Goal: Information Seeking & Learning: Compare options

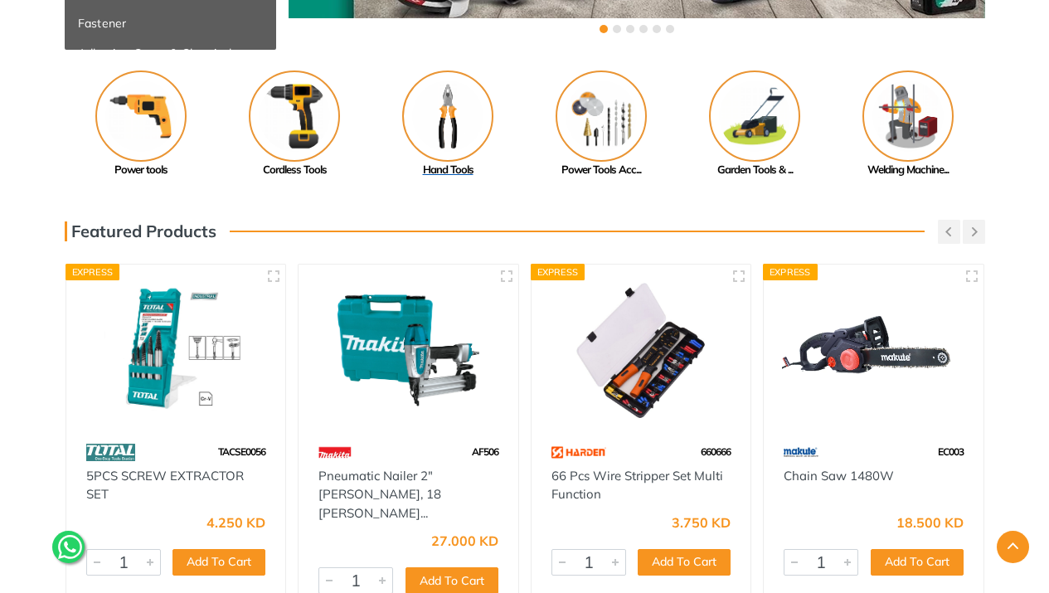
scroll to position [425, 0]
click at [454, 130] on img at bounding box center [447, 116] width 91 height 91
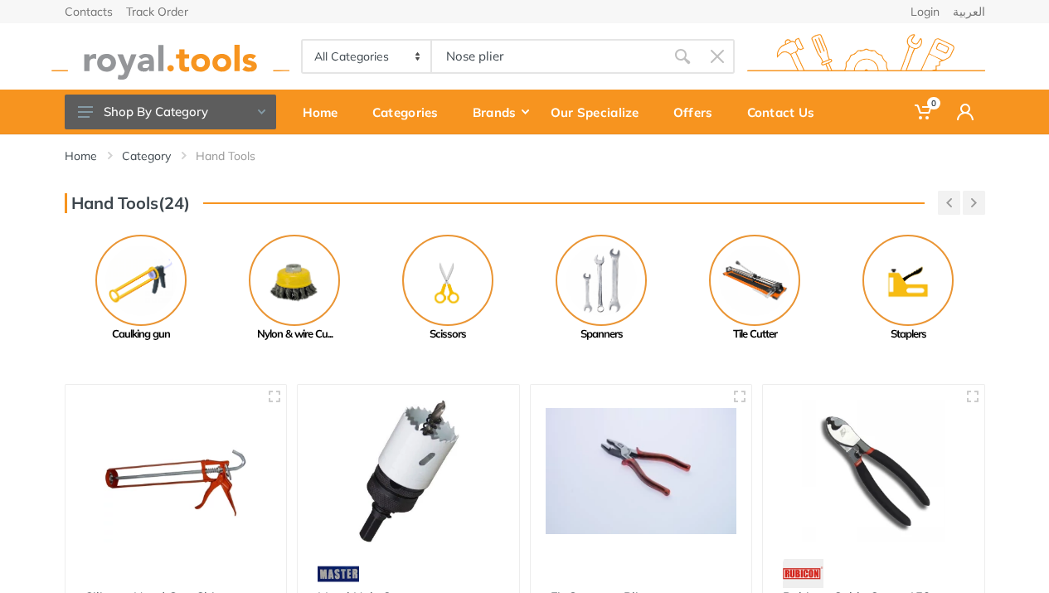
type input "Nose plier"
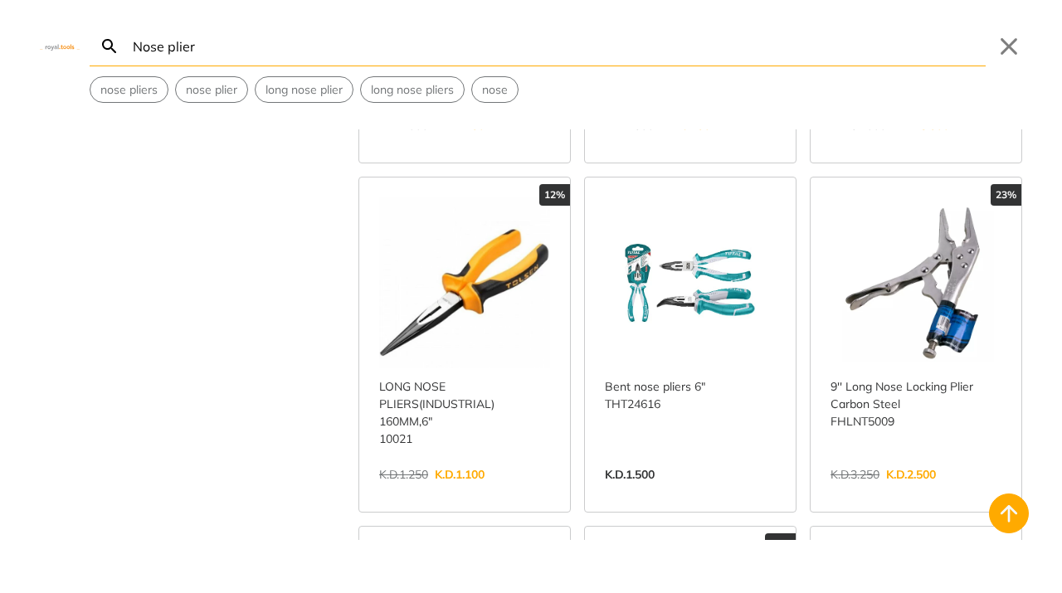
scroll to position [348, 0]
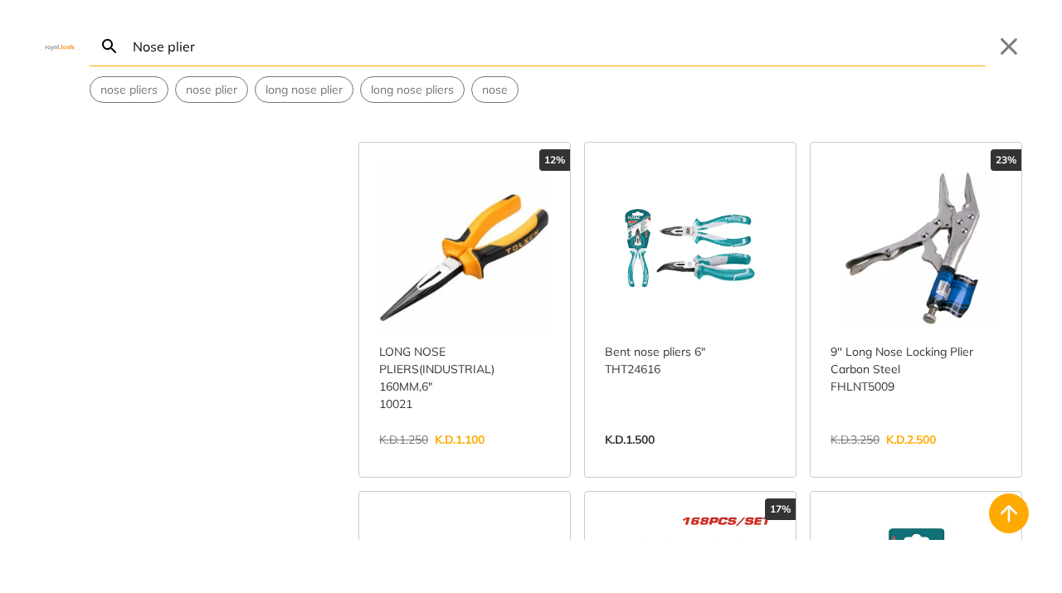
click at [226, 47] on input "Nose plier" at bounding box center [557, 46] width 856 height 39
drag, startPoint x: 207, startPoint y: 44, endPoint x: 90, endPoint y: 41, distance: 116.2
click at [129, 41] on input "Nose plier" at bounding box center [557, 46] width 856 height 39
paste input "Satellite crimp"
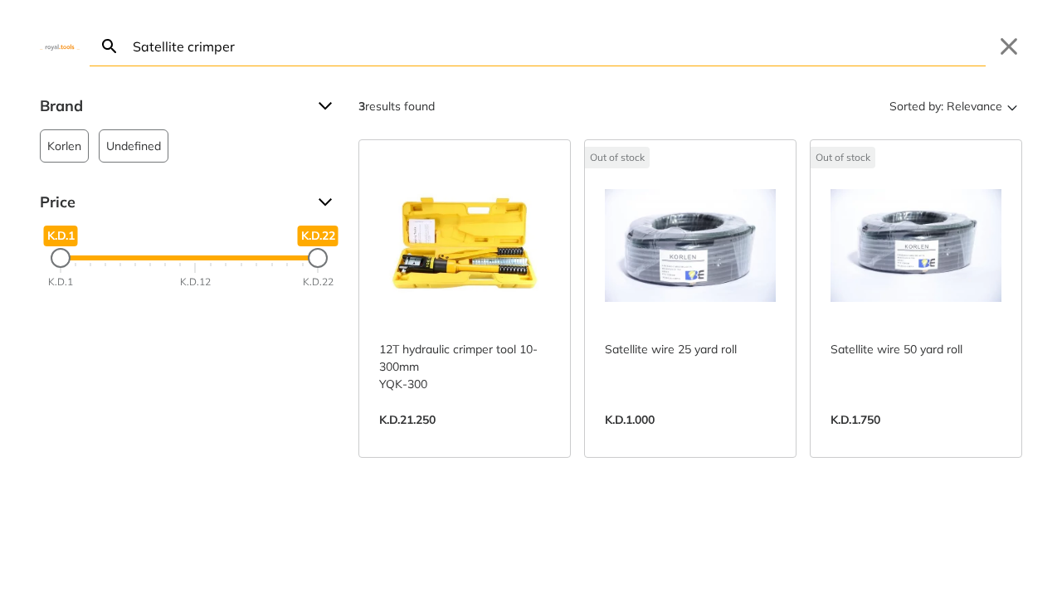
click at [288, 49] on input "Satellite crimper" at bounding box center [557, 46] width 856 height 39
paste input "Hydraulic crimping tool"
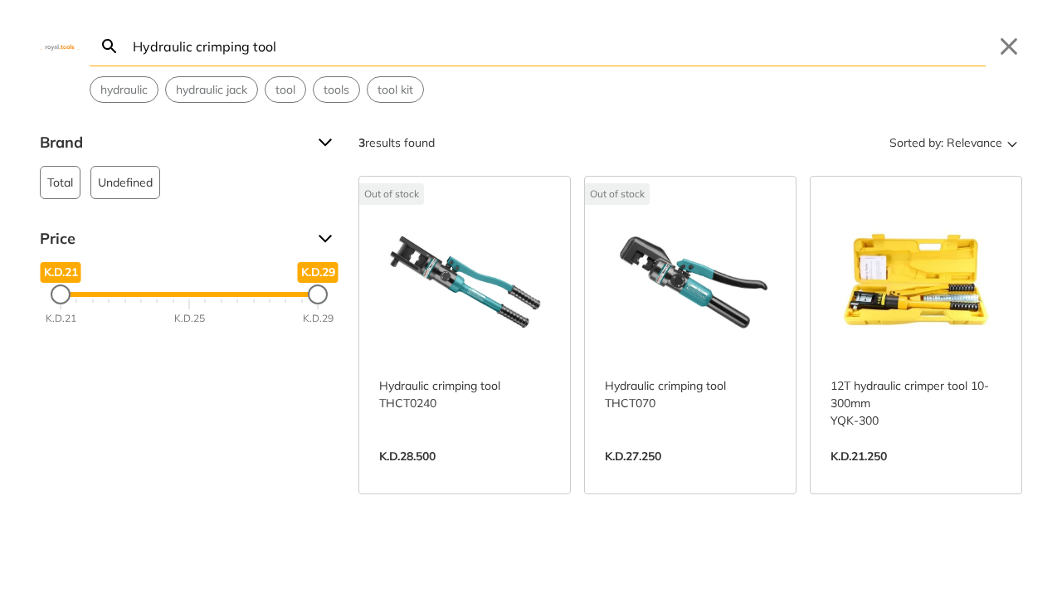
type input "Hydraulic crimping tool"
click at [687, 474] on link "View more →" at bounding box center [690, 474] width 171 height 0
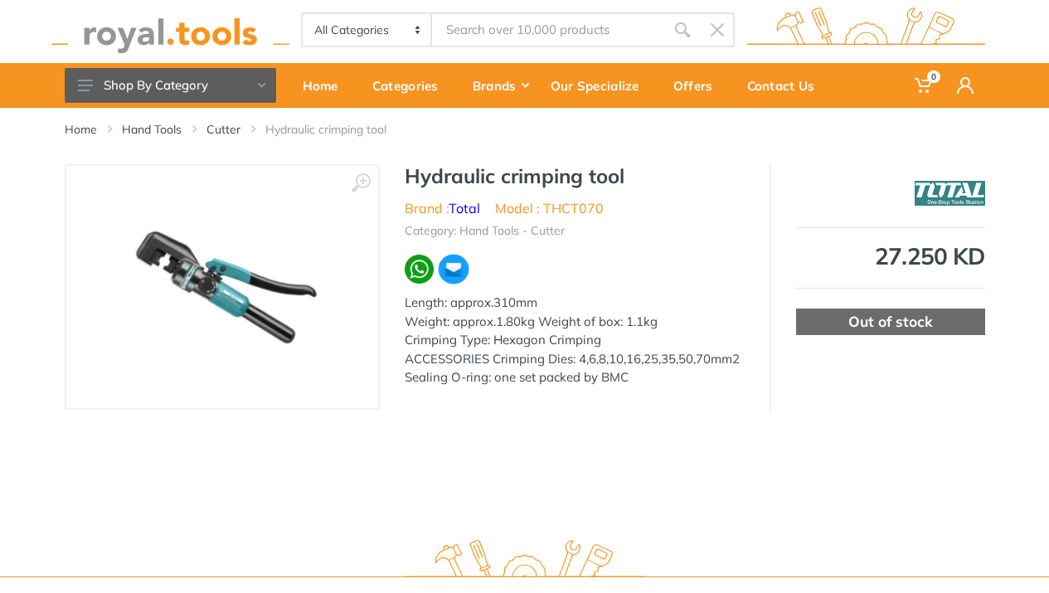
scroll to position [27, 0]
click at [214, 286] on img at bounding box center [222, 286] width 209 height 209
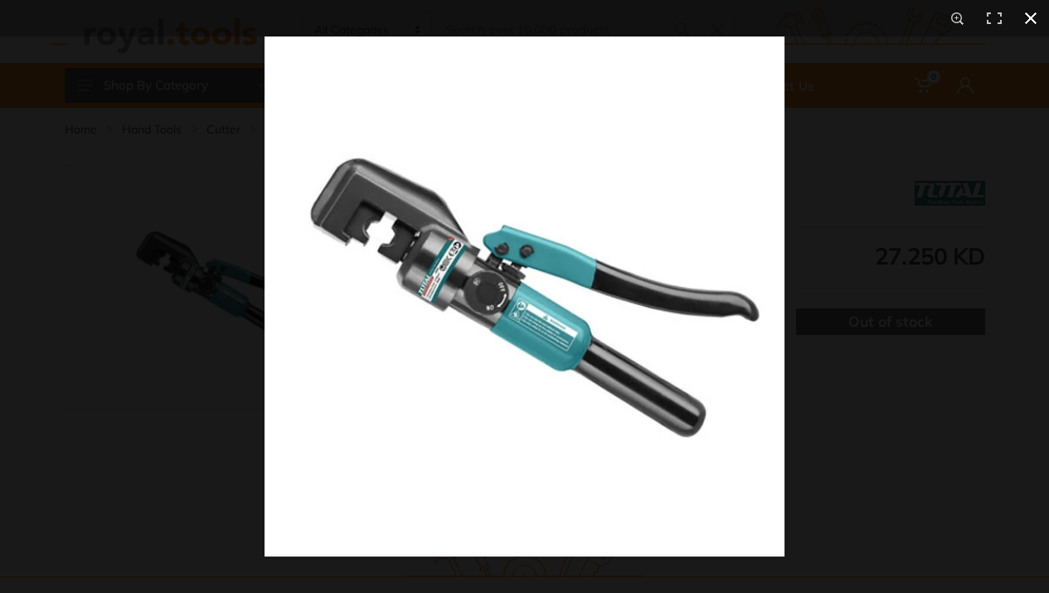
click at [885, 244] on div at bounding box center [789, 332] width 1049 height 593
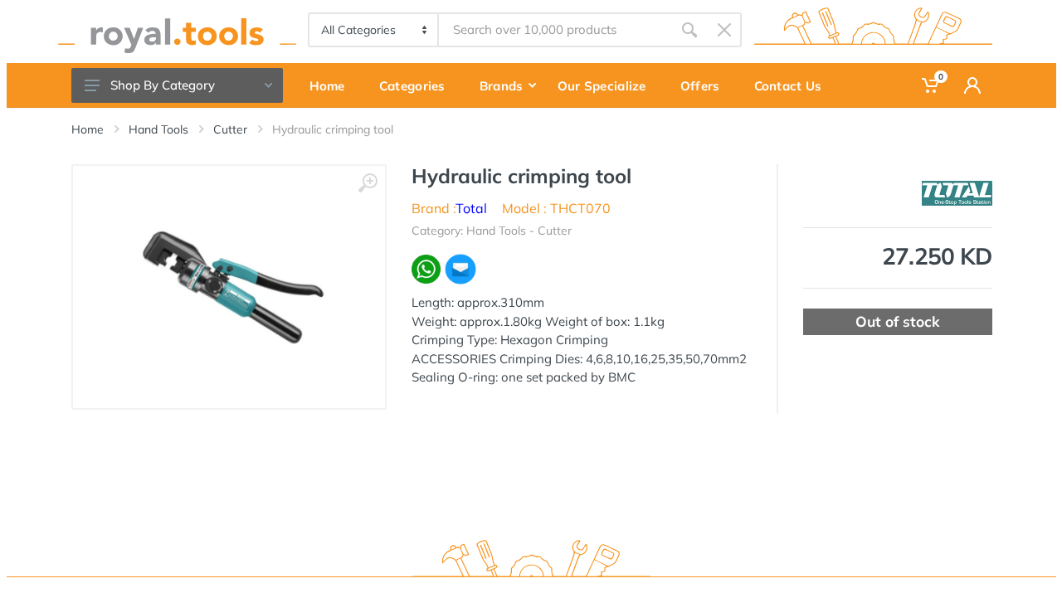
scroll to position [0, 0]
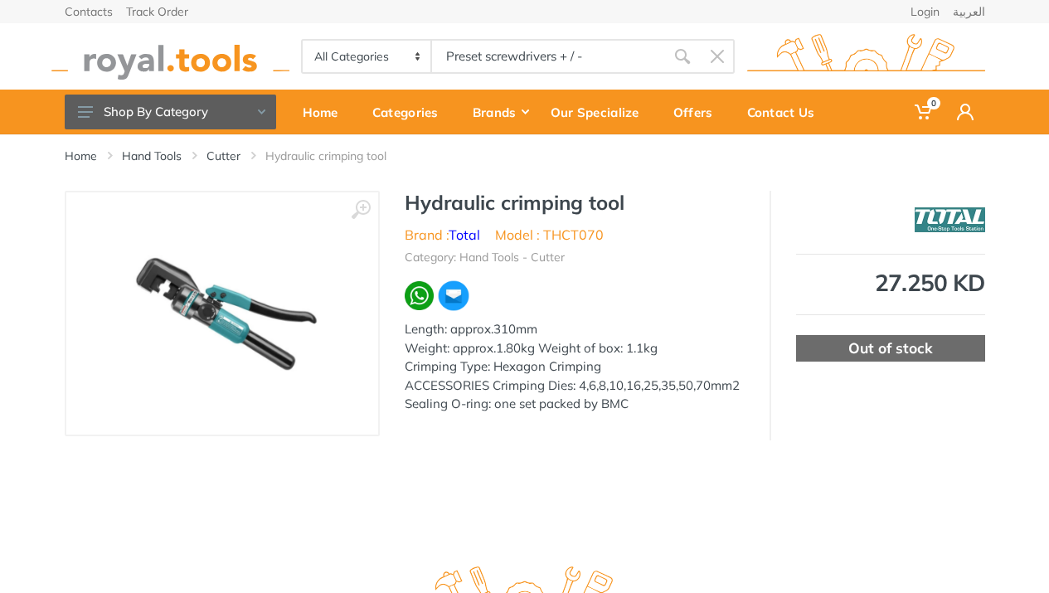
type input "Preset screwdrivers + / -"
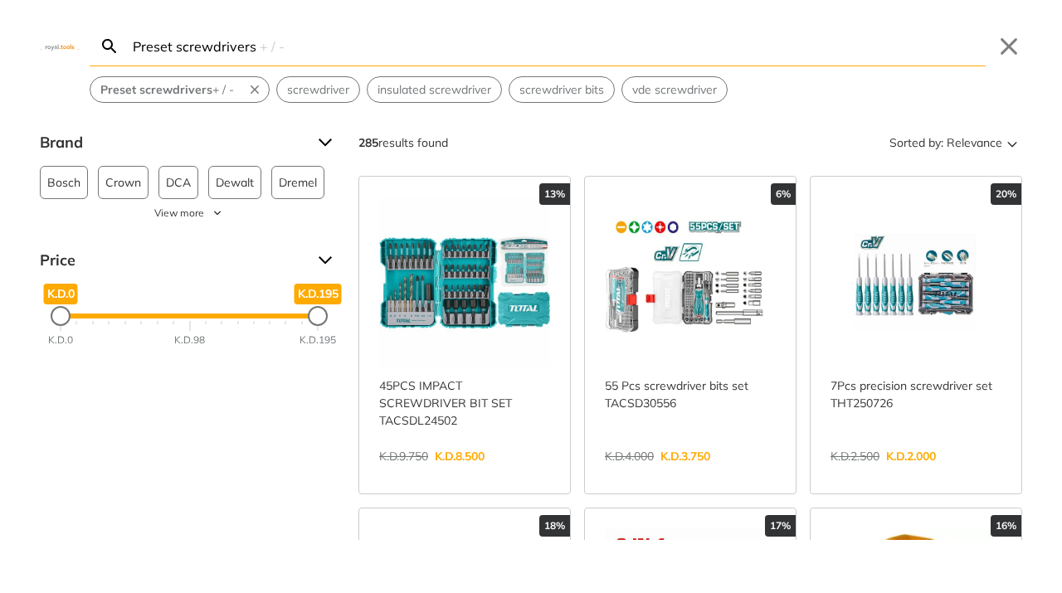
type input "Preset screwdrivers"
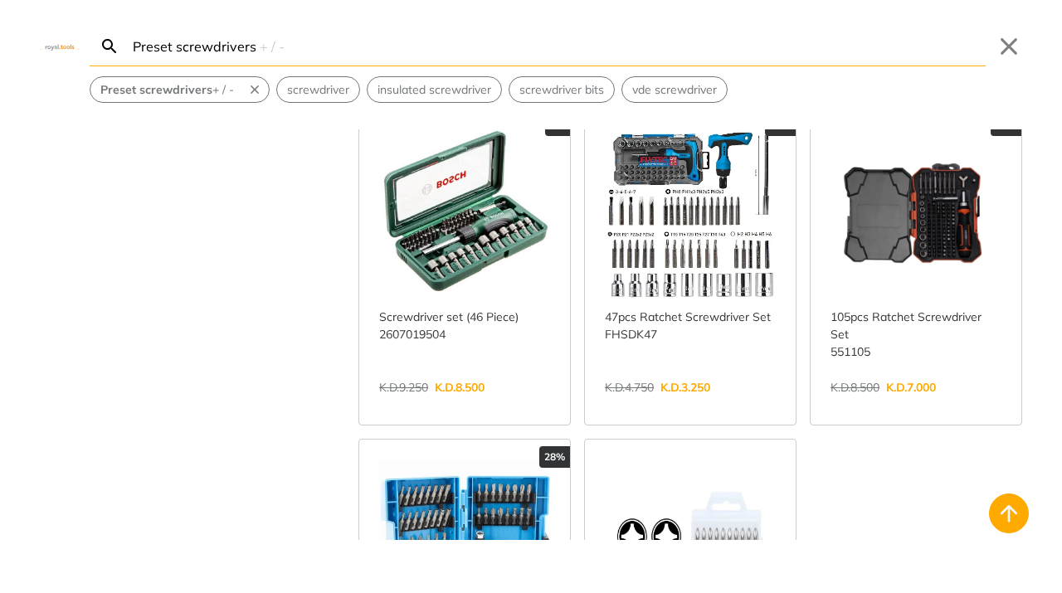
scroll to position [1794, 0]
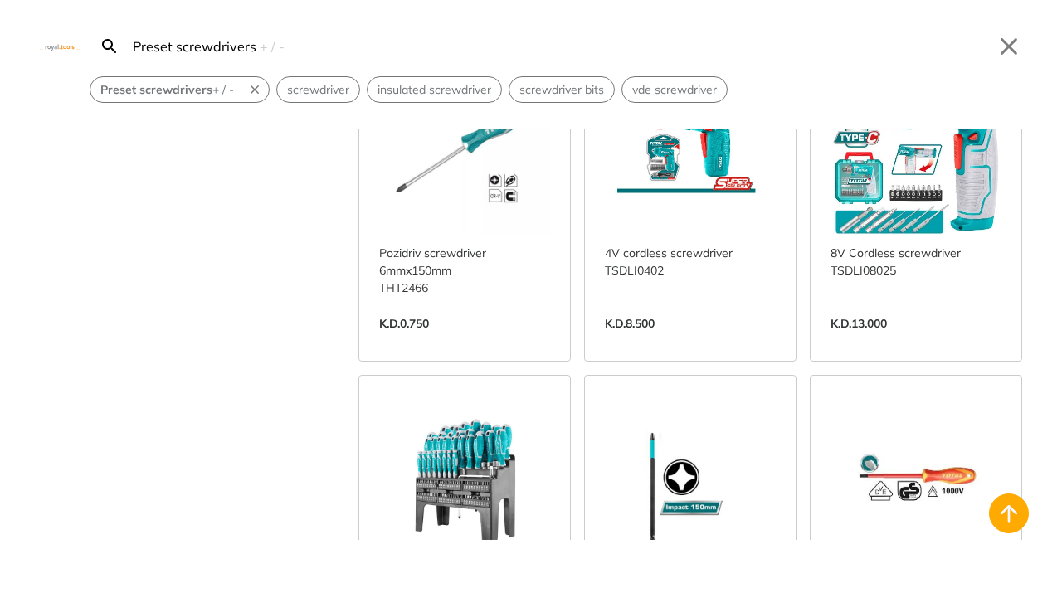
scroll to position [2978, 0]
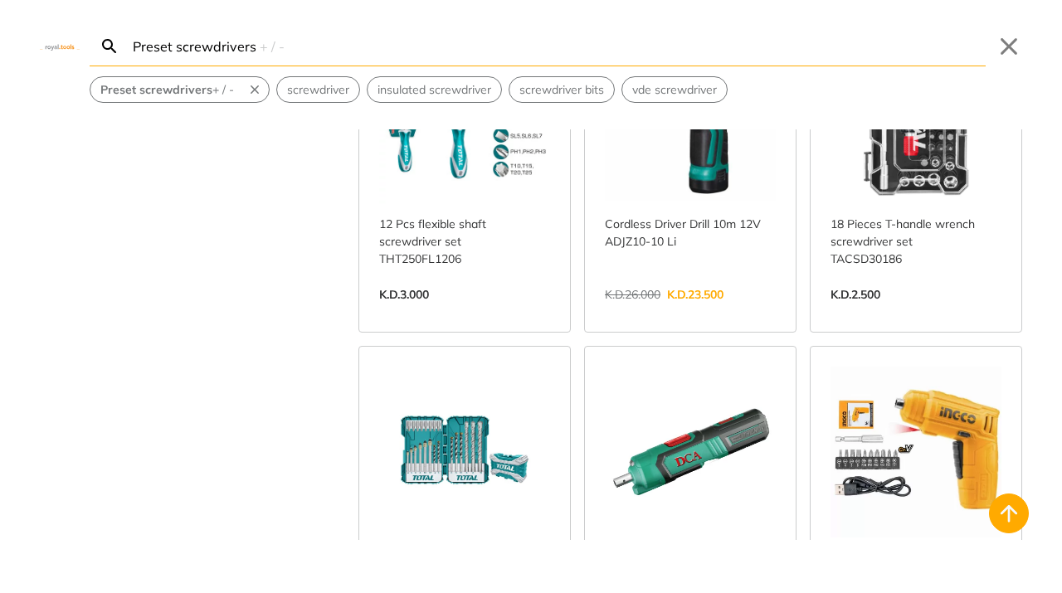
scroll to position [5243, 0]
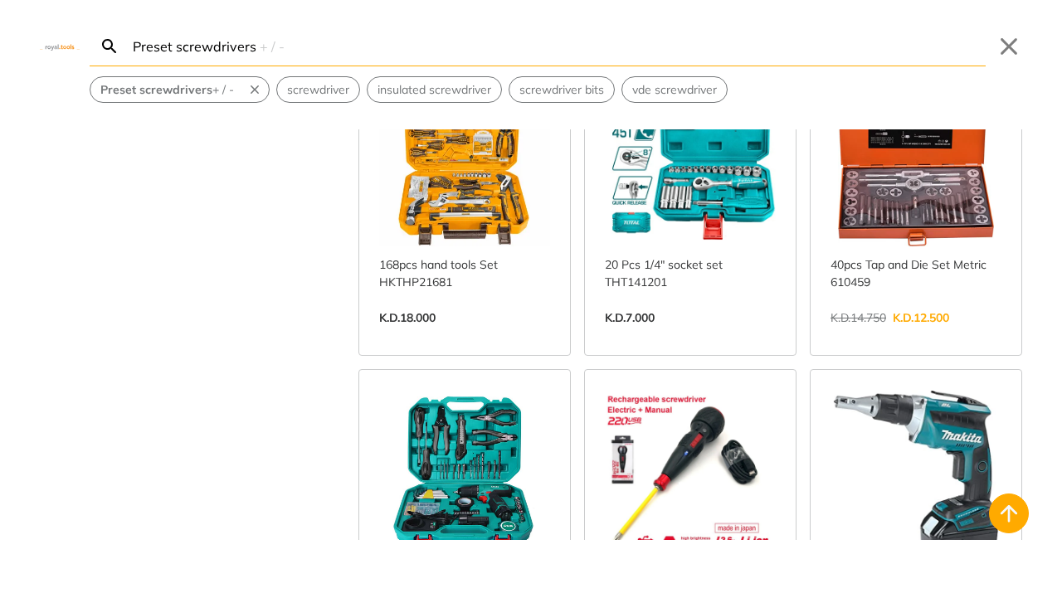
scroll to position [8099, 0]
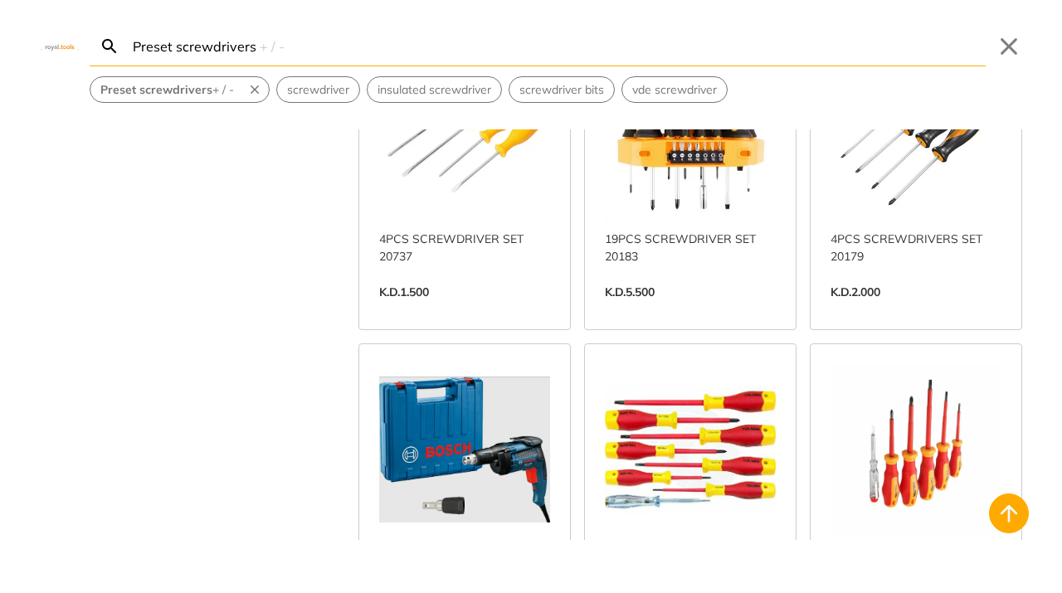
scroll to position [9005, 0]
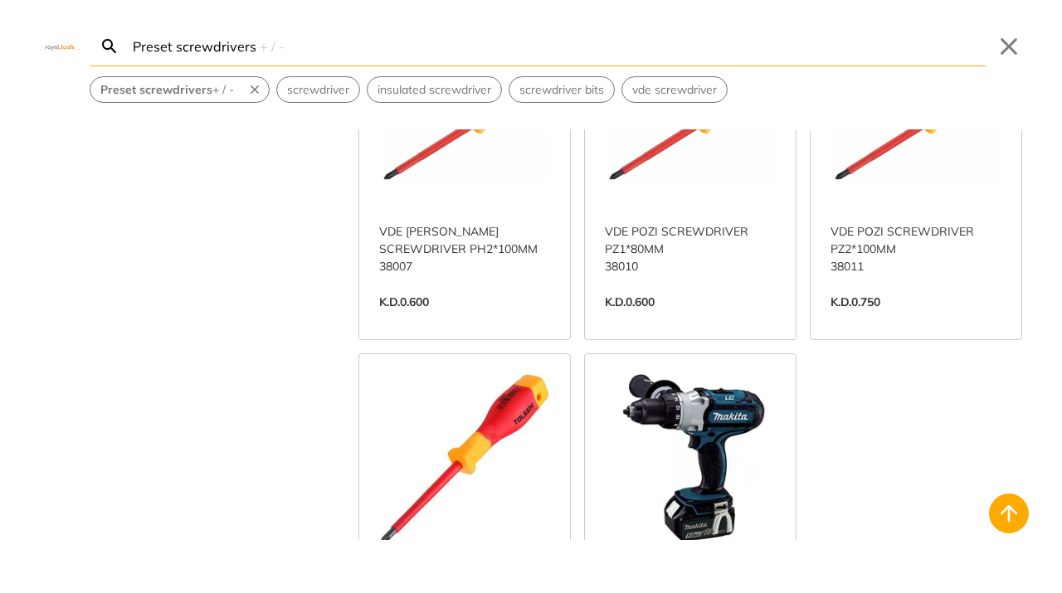
scroll to position [15099, 0]
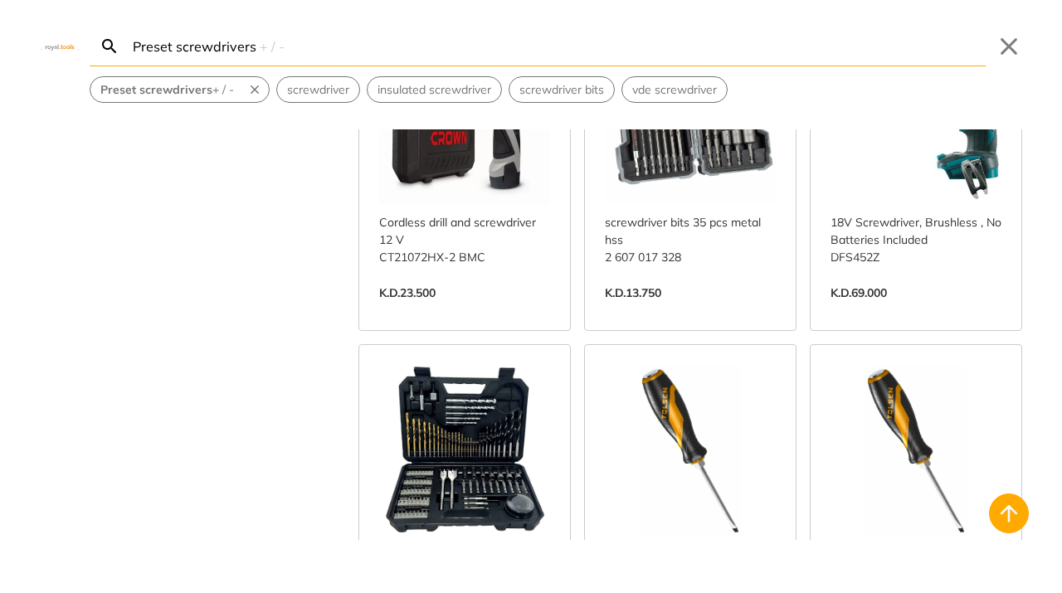
scroll to position [16910, 0]
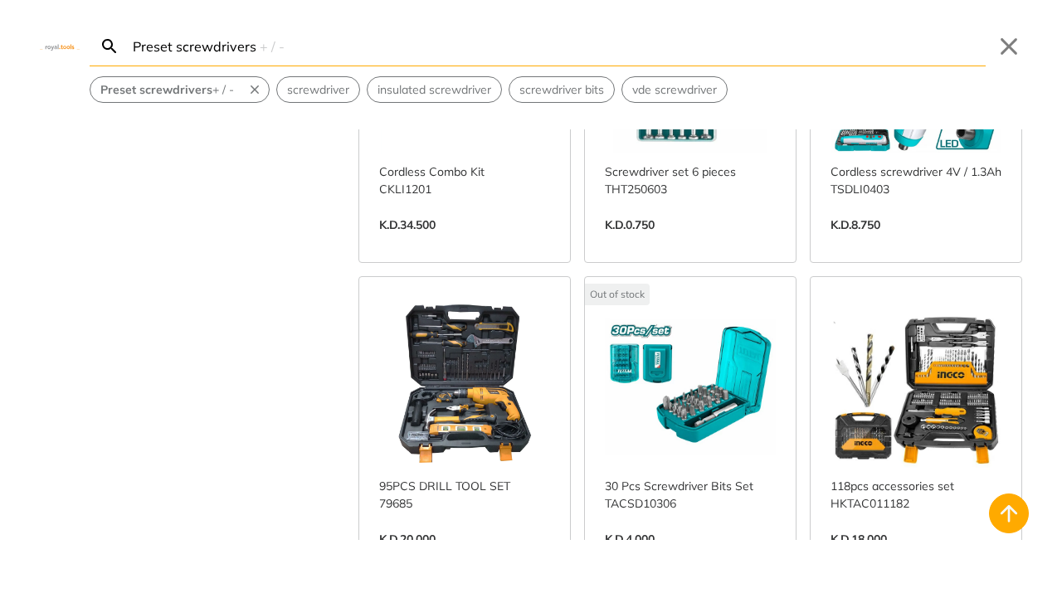
scroll to position [19358, 0]
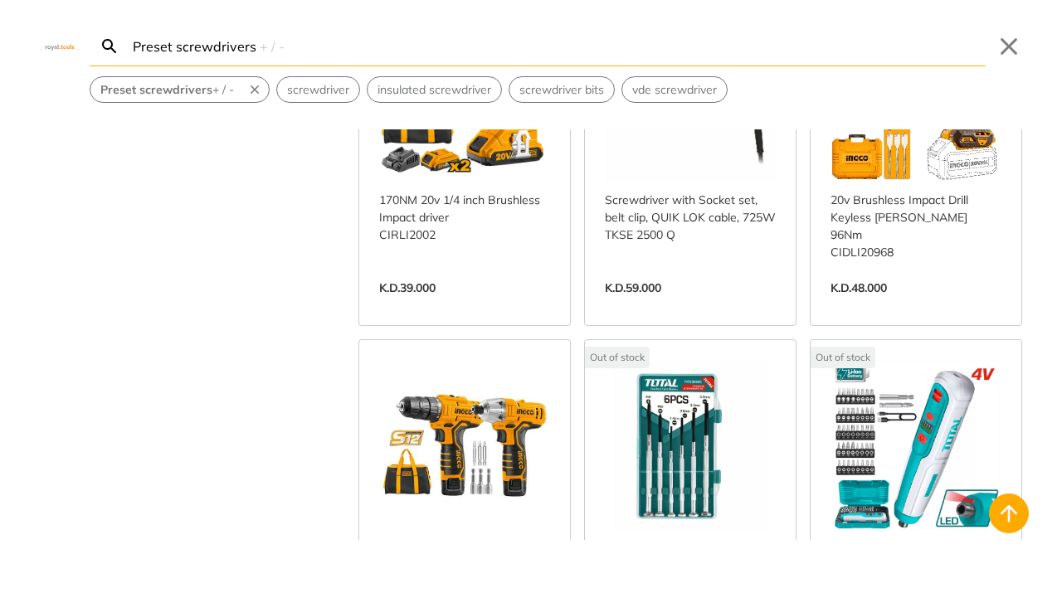
scroll to position [18487, 0]
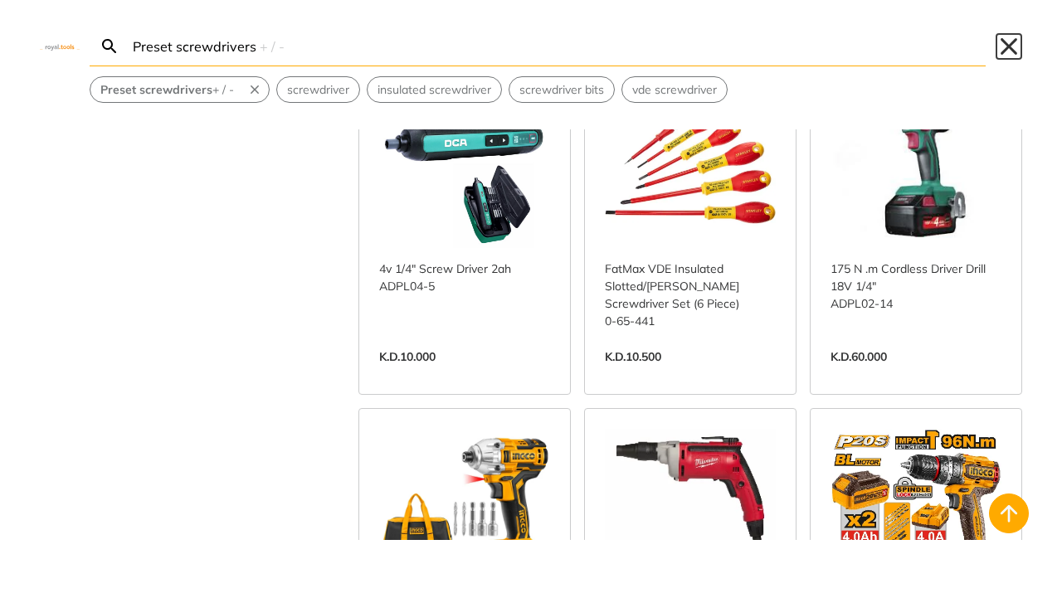
click at [1006, 48] on button "Close" at bounding box center [1008, 46] width 27 height 27
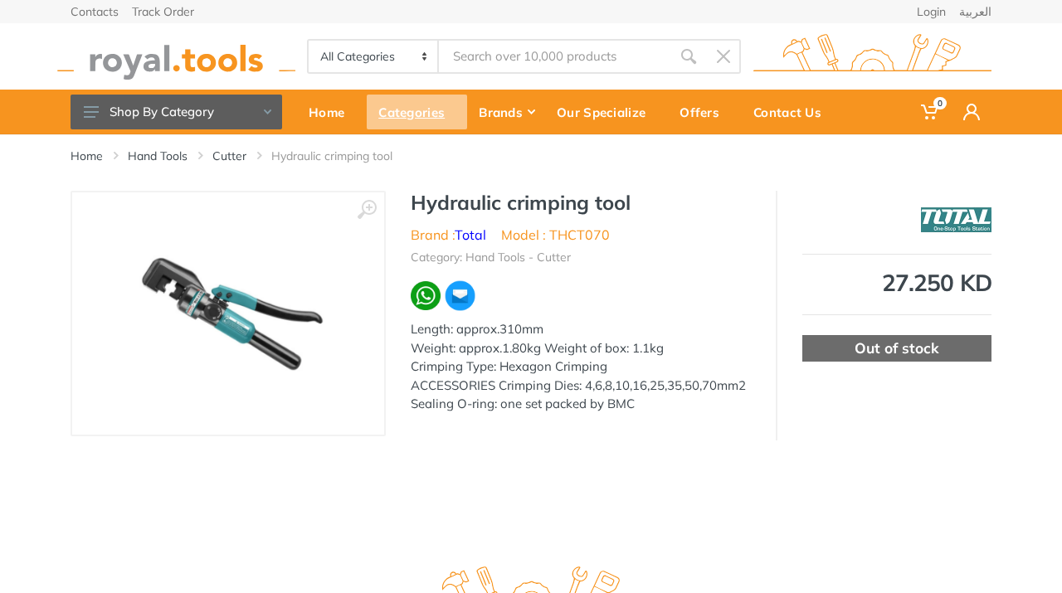
click at [429, 115] on div "Categories" at bounding box center [417, 112] width 100 height 35
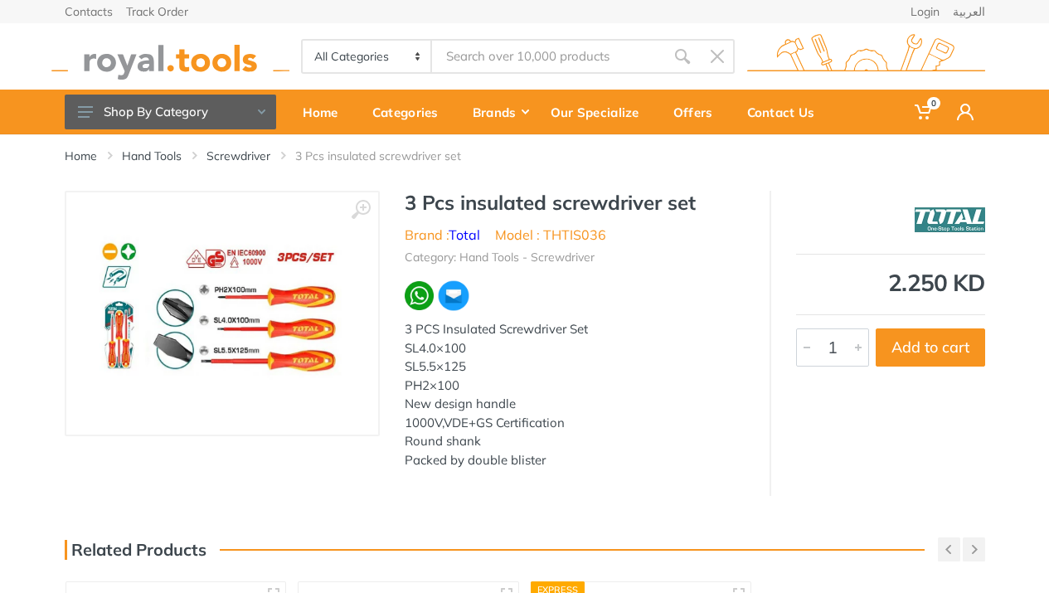
click at [223, 326] on img at bounding box center [221, 313] width 259 height 209
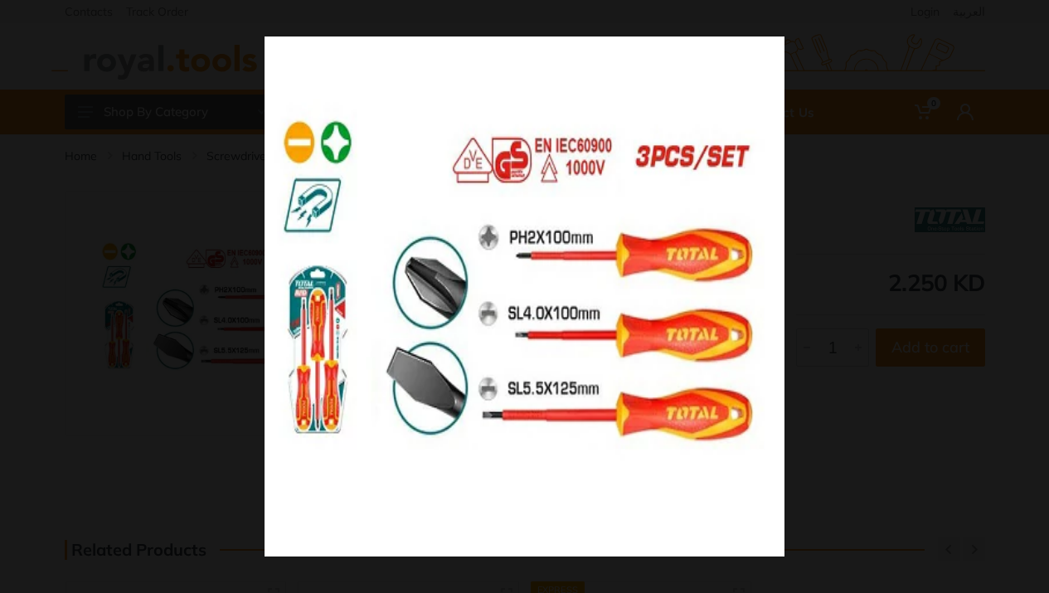
click at [803, 246] on div at bounding box center [789, 332] width 1049 height 593
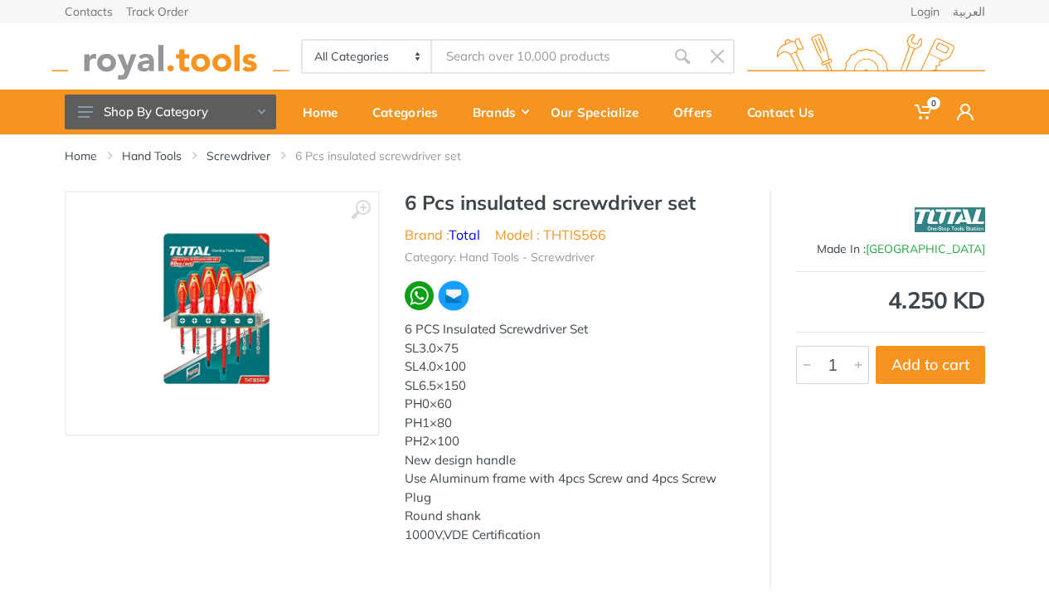
click at [219, 302] on img at bounding box center [222, 313] width 188 height 209
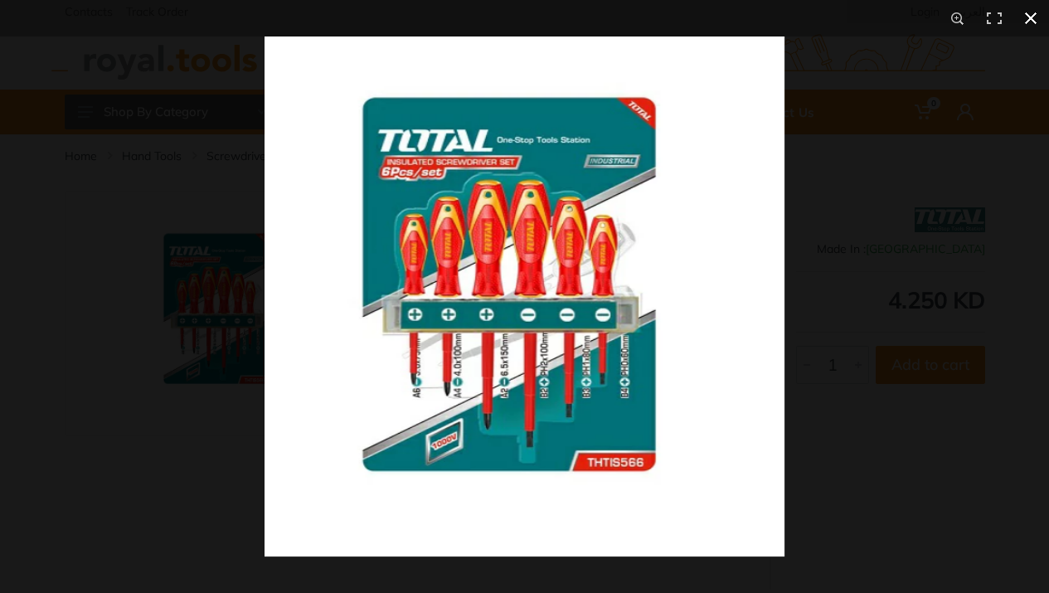
click at [829, 296] on div at bounding box center [789, 332] width 1049 height 593
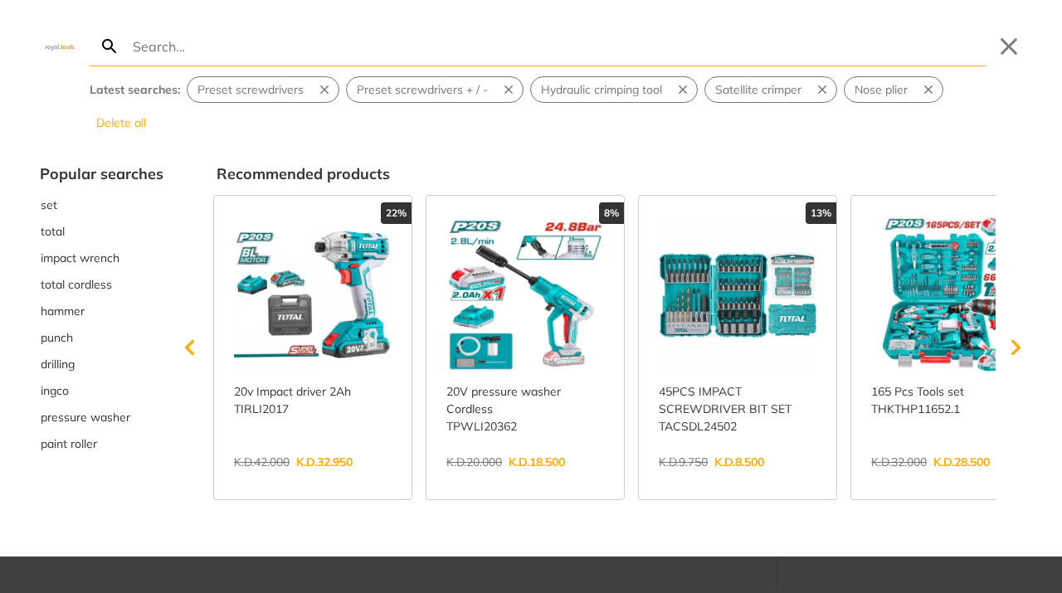
type input "w"
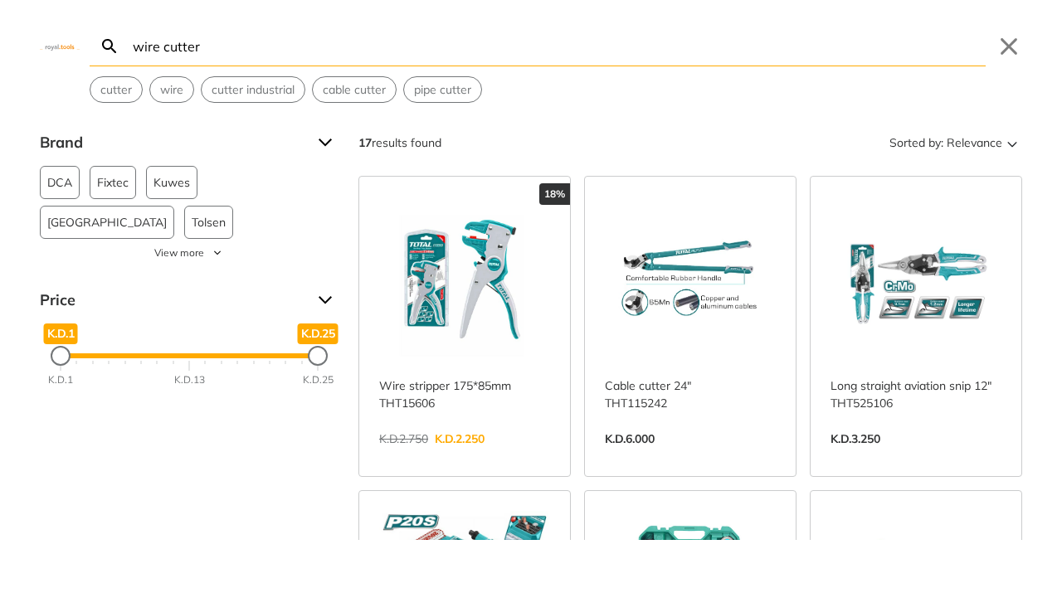
type input "wire cutter"
click at [174, 184] on span "Kuwes" at bounding box center [171, 183] width 36 height 32
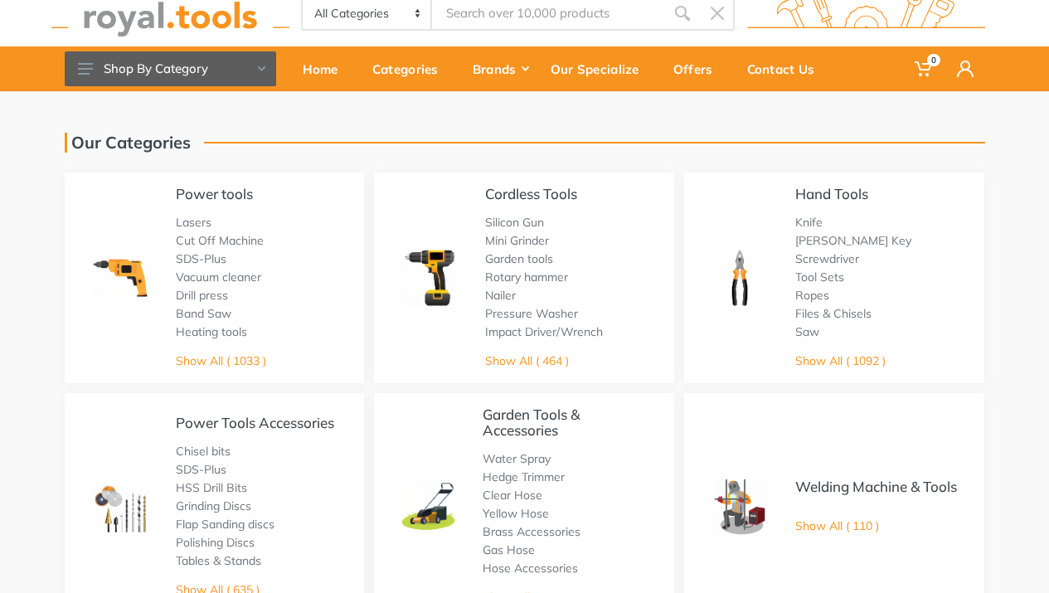
scroll to position [53, 0]
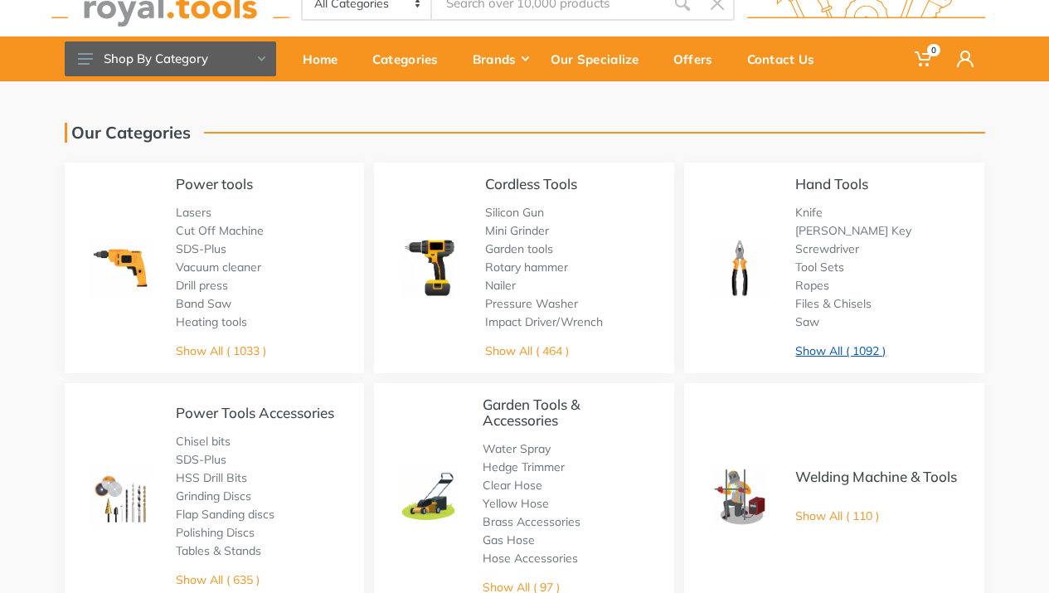
click at [816, 352] on link "Show All ( 1092 )" at bounding box center [840, 350] width 90 height 15
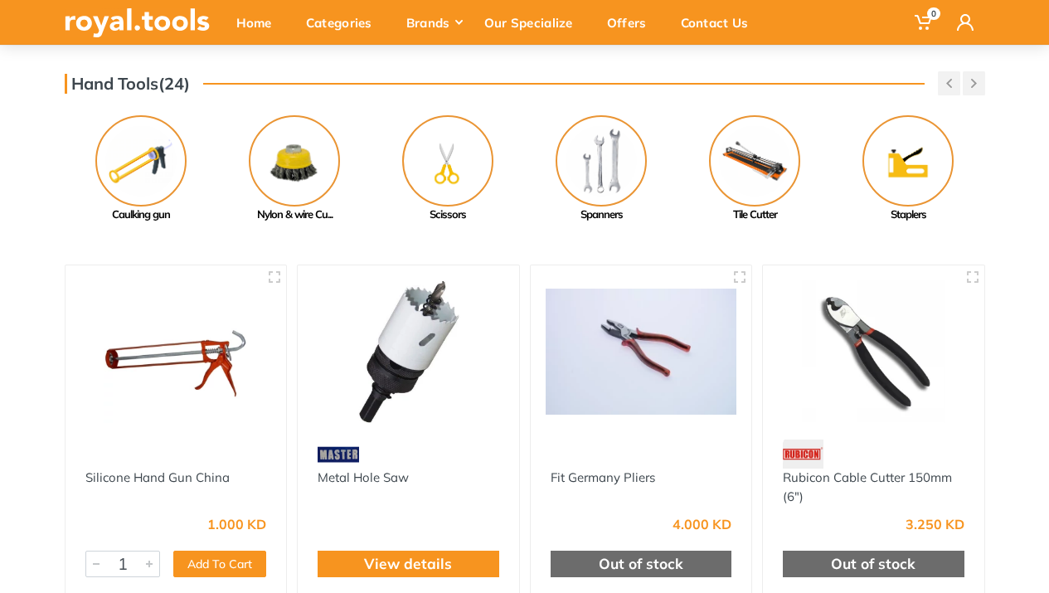
scroll to position [265, 0]
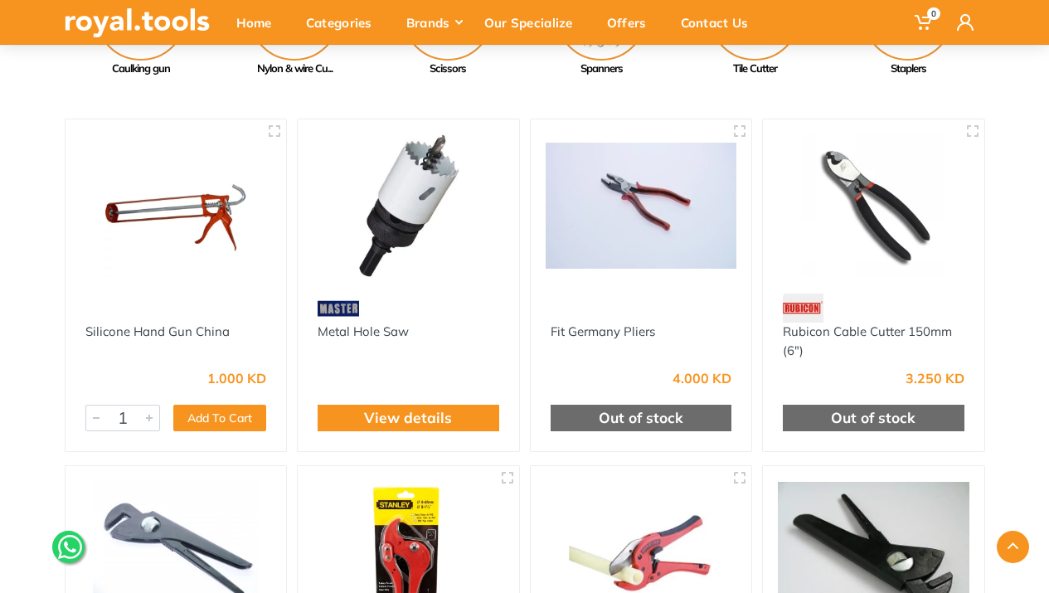
click at [883, 232] on img at bounding box center [874, 205] width 192 height 143
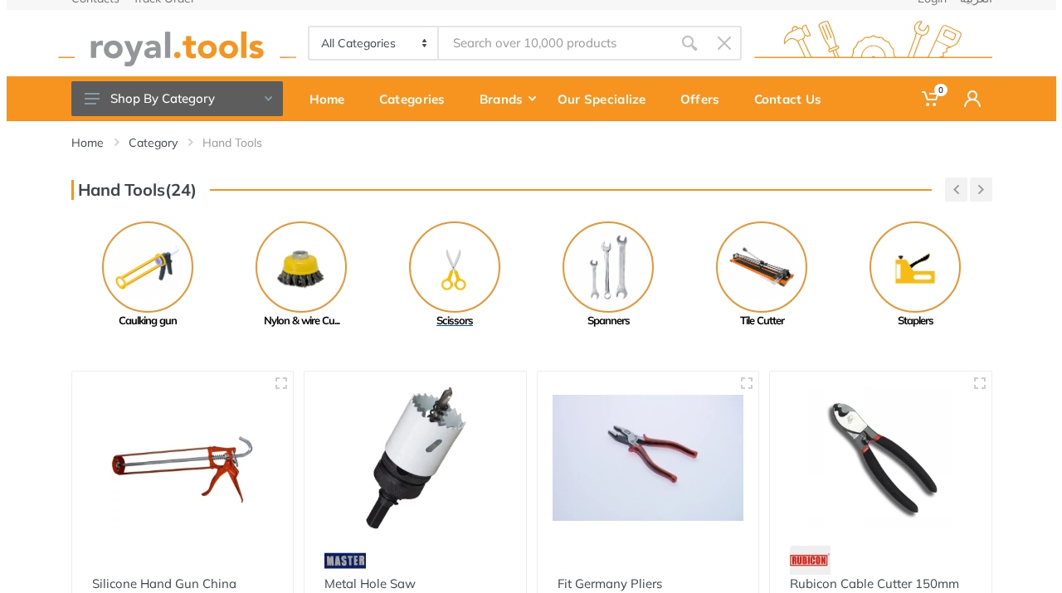
scroll to position [0, 0]
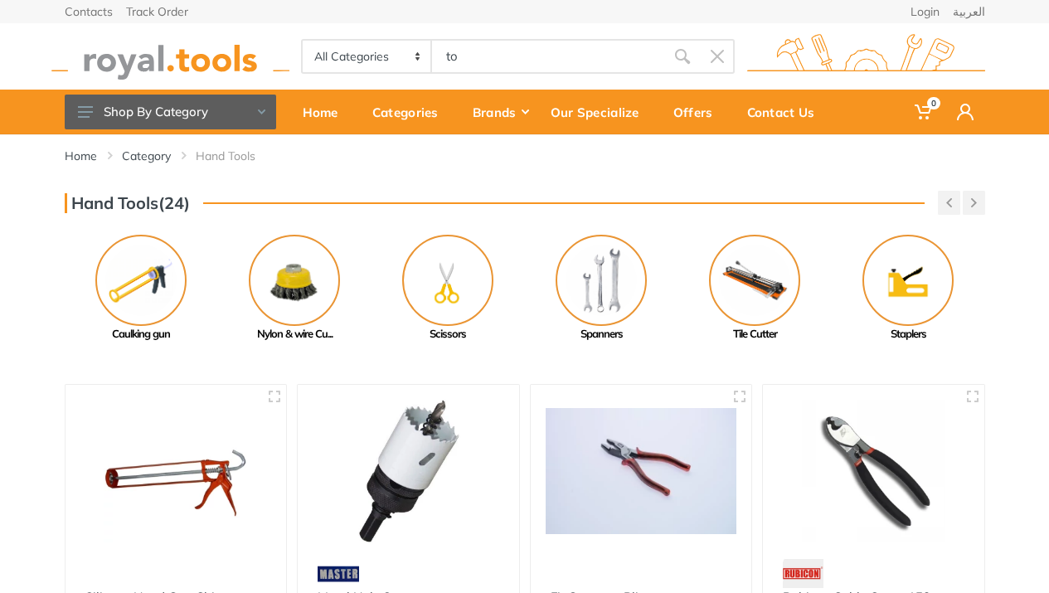
type input "to"
type input "o"
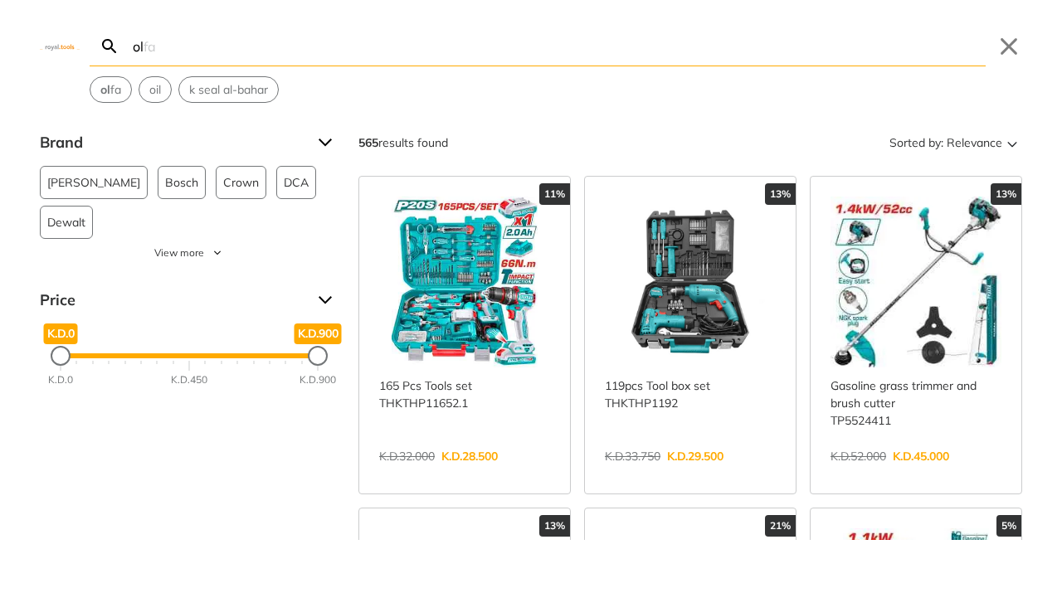
type input "o"
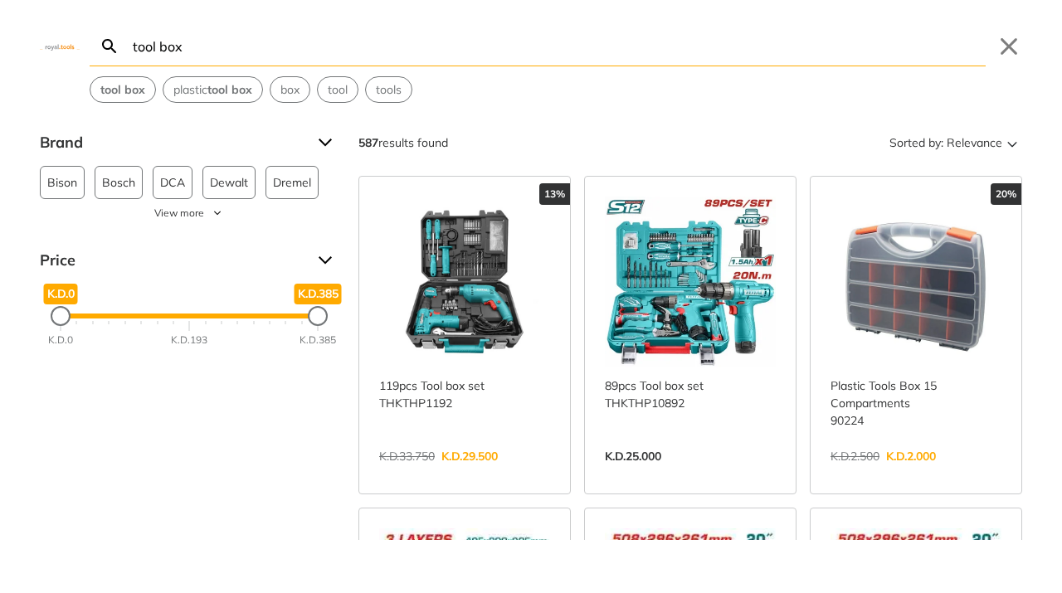
type input "tool box"
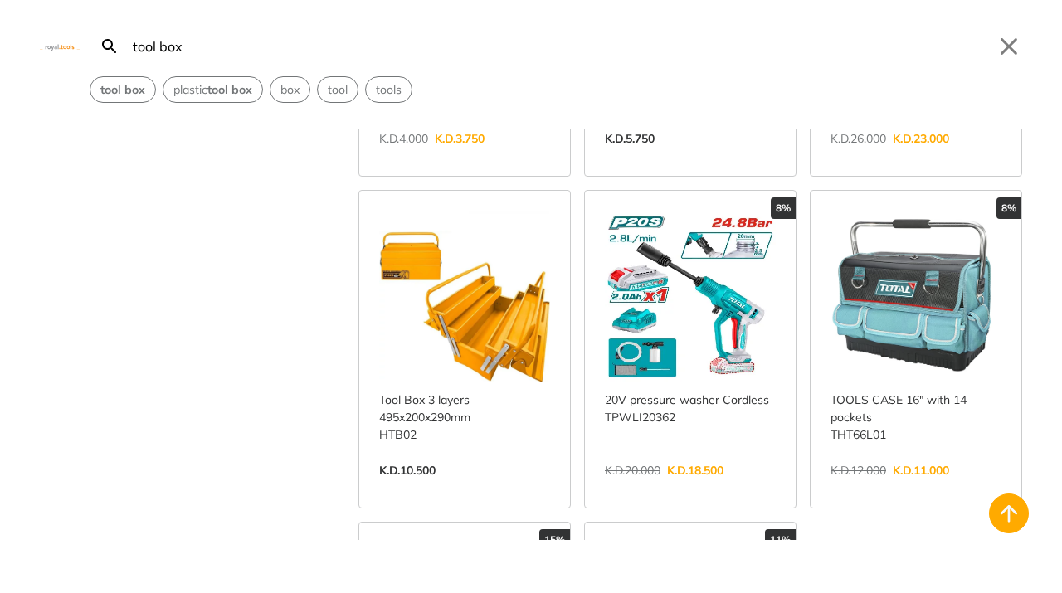
scroll to position [1672, 0]
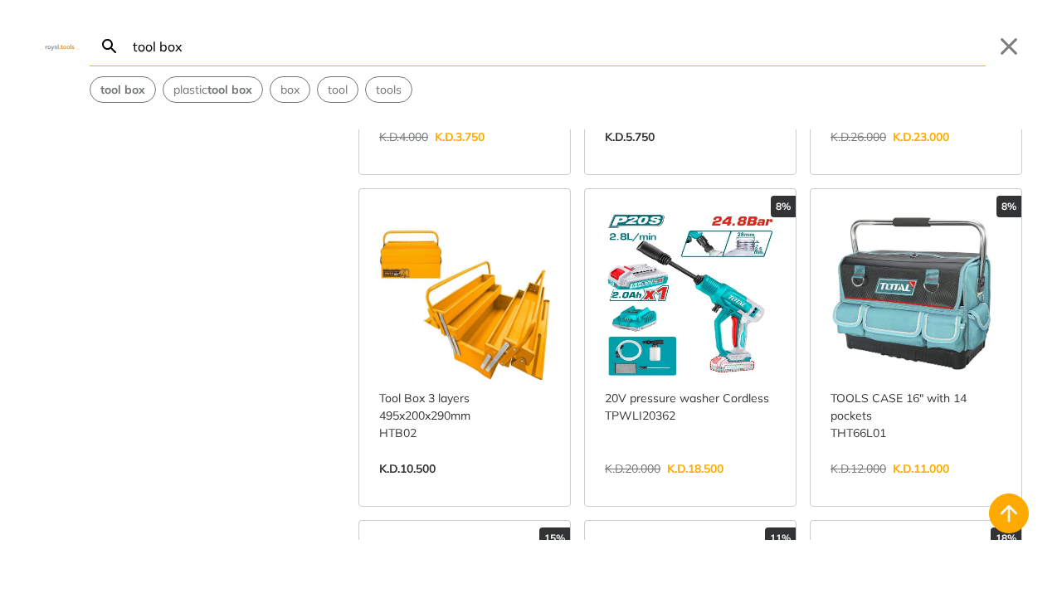
scroll to position [1568, 0]
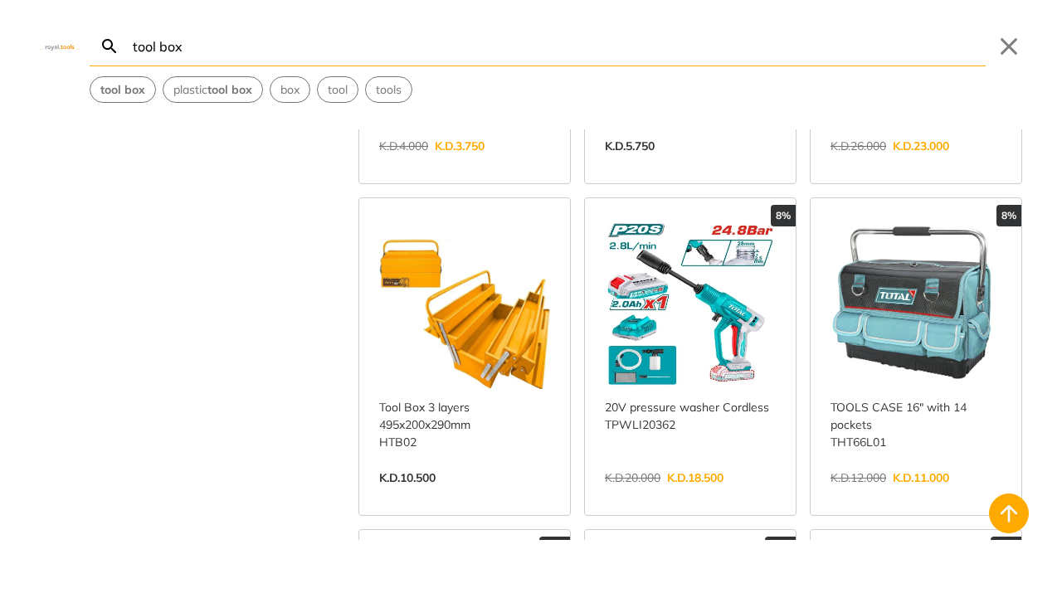
click at [496, 495] on link "View more →" at bounding box center [464, 495] width 171 height 0
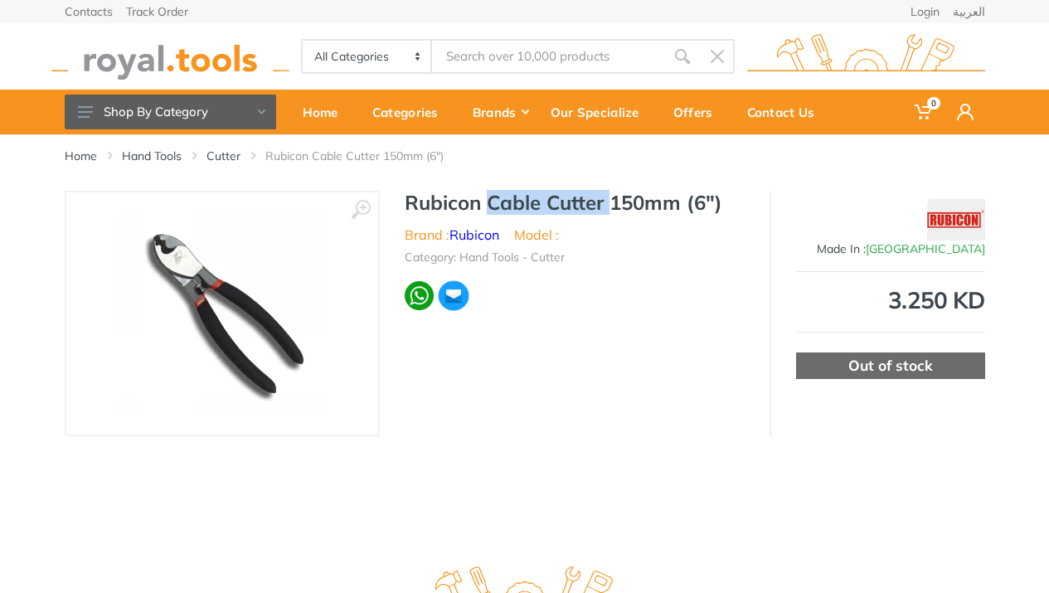
drag, startPoint x: 489, startPoint y: 202, endPoint x: 609, endPoint y: 203, distance: 120.3
click at [609, 203] on h1 "Rubicon Cable Cutter 150mm (6")" at bounding box center [575, 203] width 340 height 24
copy h1 "Cable Cutter"
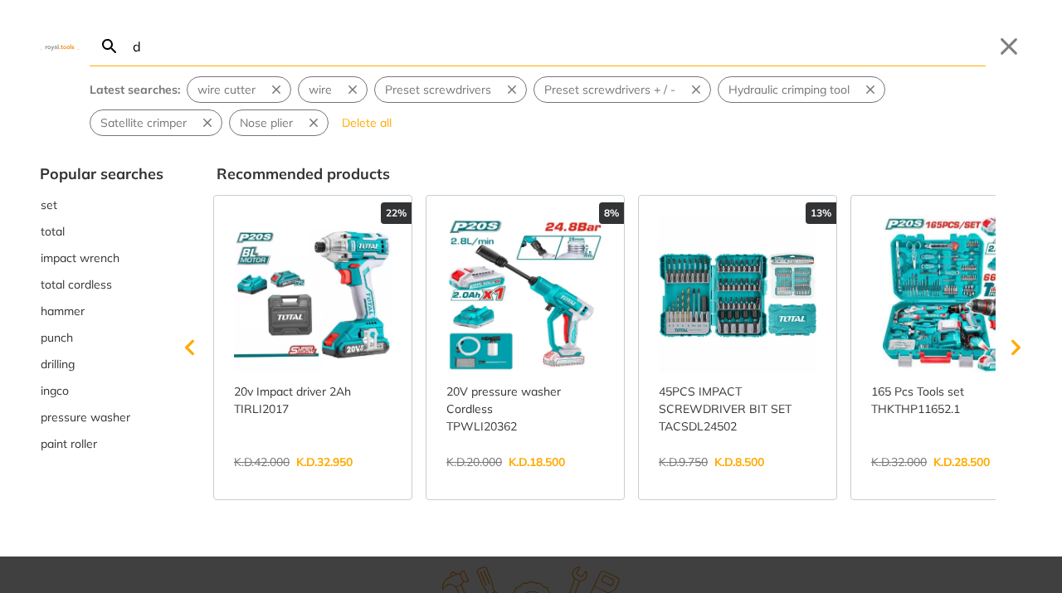
type input "dr"
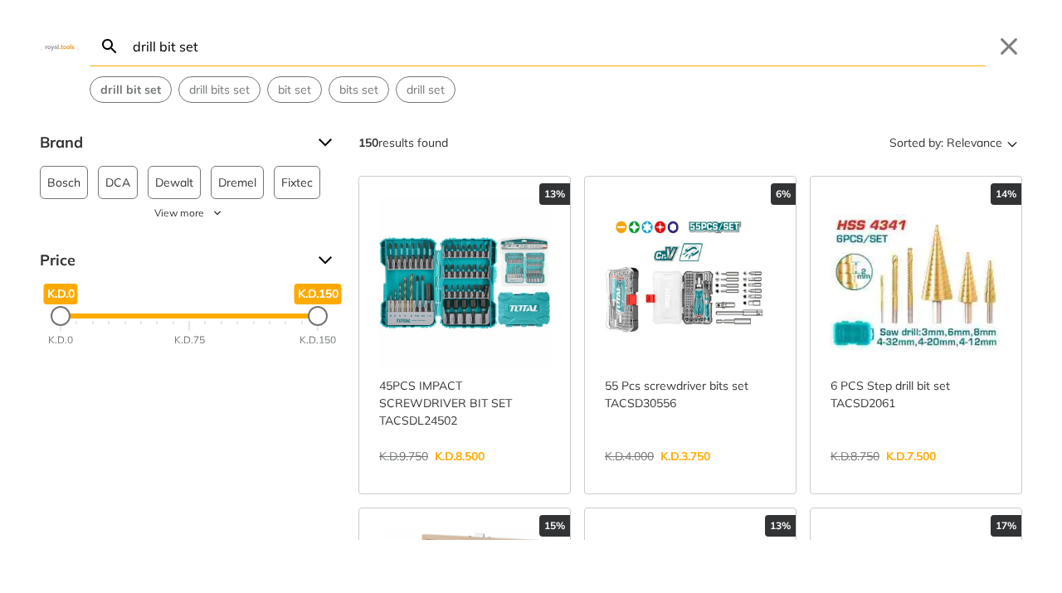
type input "drill bit set"
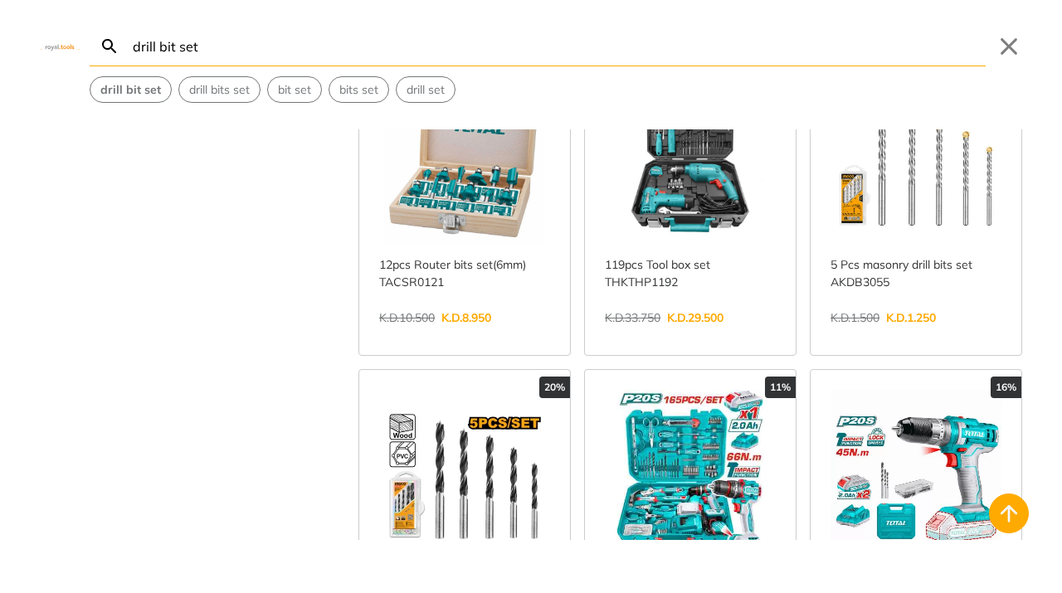
scroll to position [679, 0]
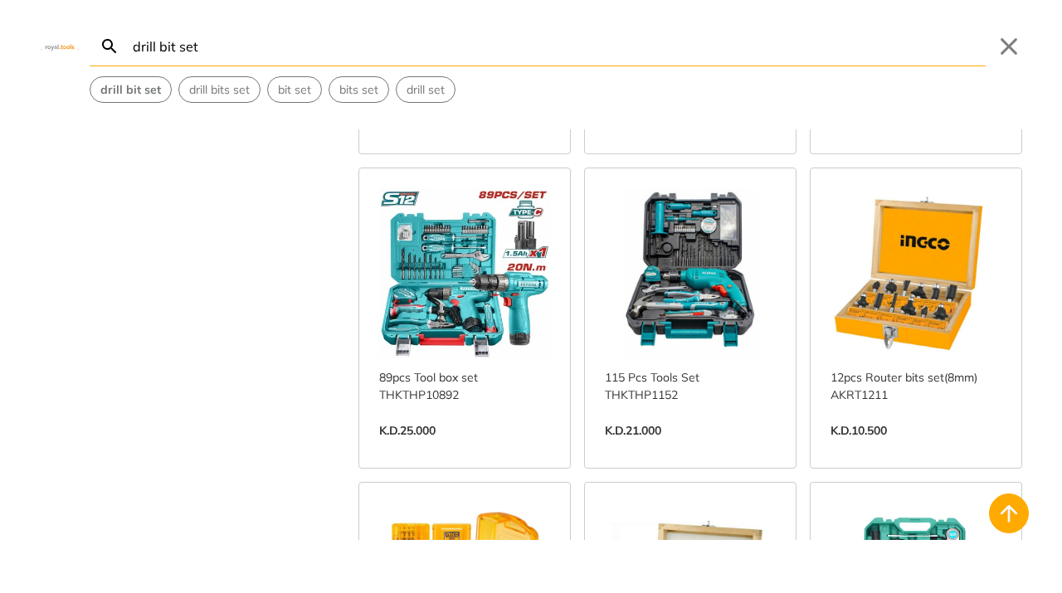
scroll to position [3919, 0]
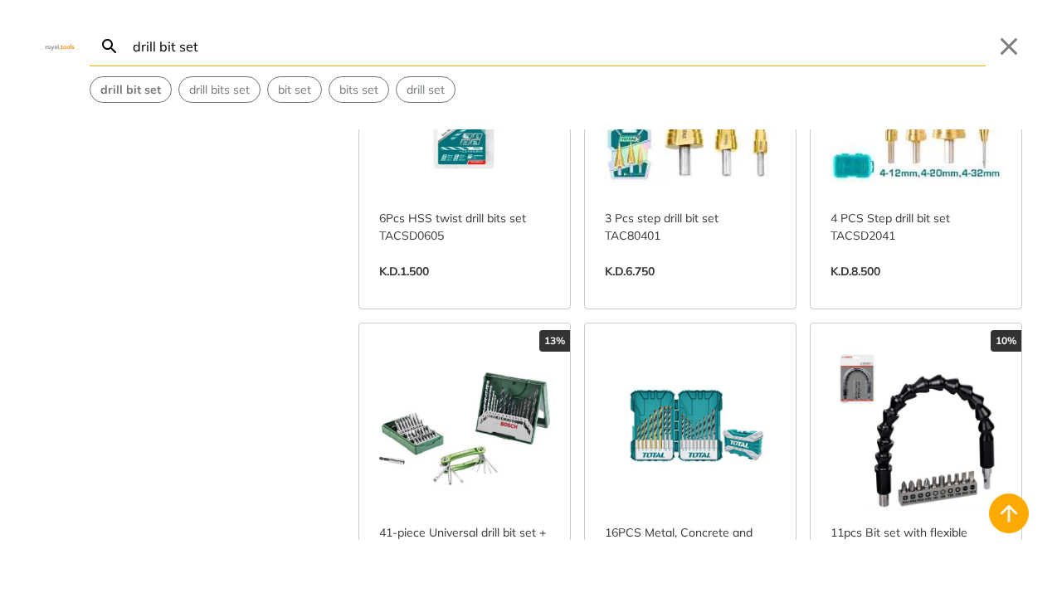
scroll to position [2439, 0]
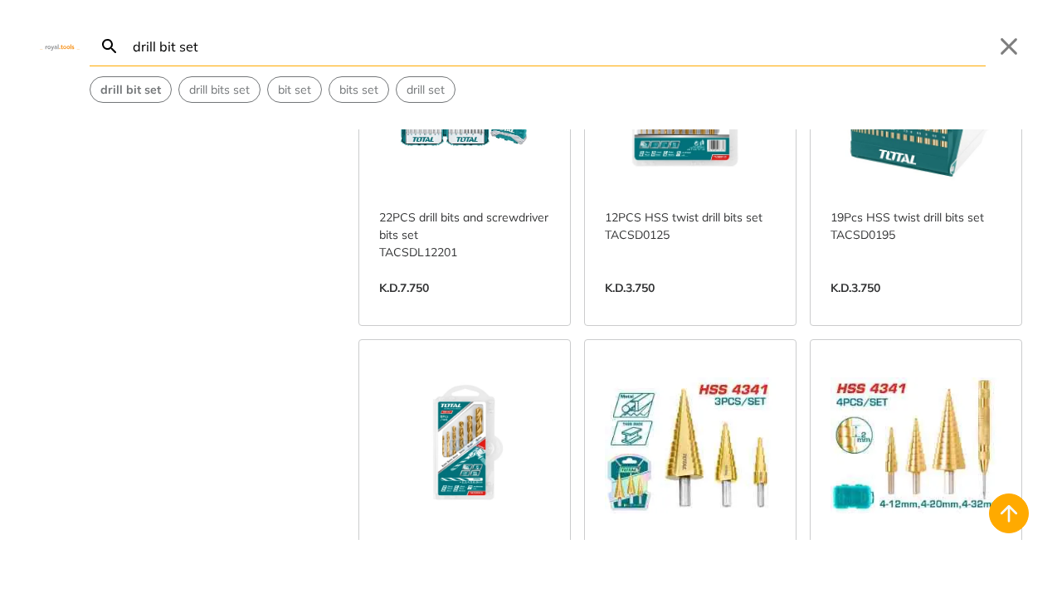
drag, startPoint x: 225, startPoint y: 42, endPoint x: 109, endPoint y: 43, distance: 116.1
click at [129, 43] on input "drill bit set" at bounding box center [557, 46] width 856 height 39
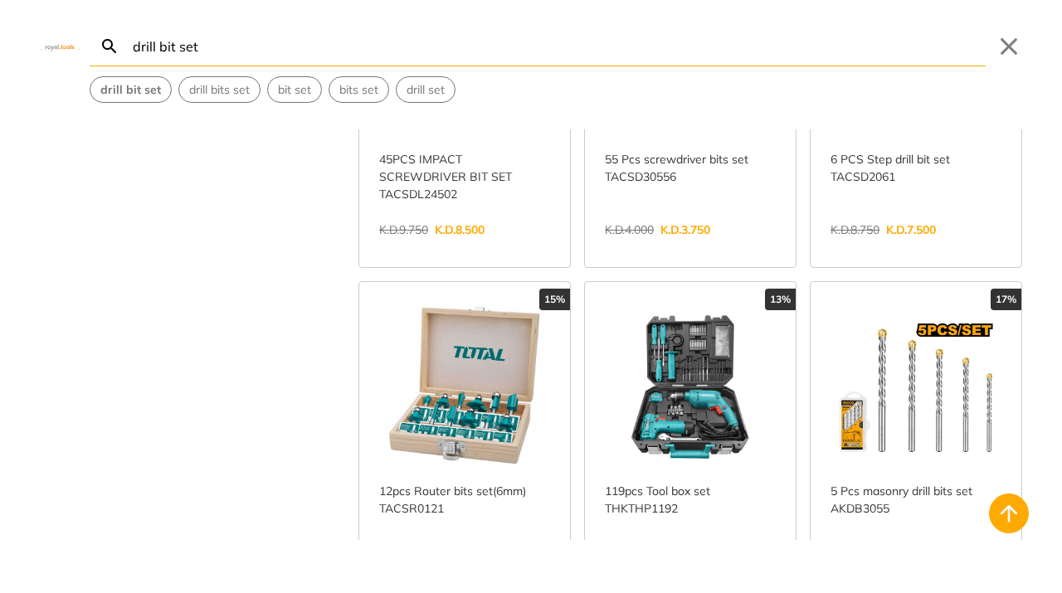
scroll to position [0, 0]
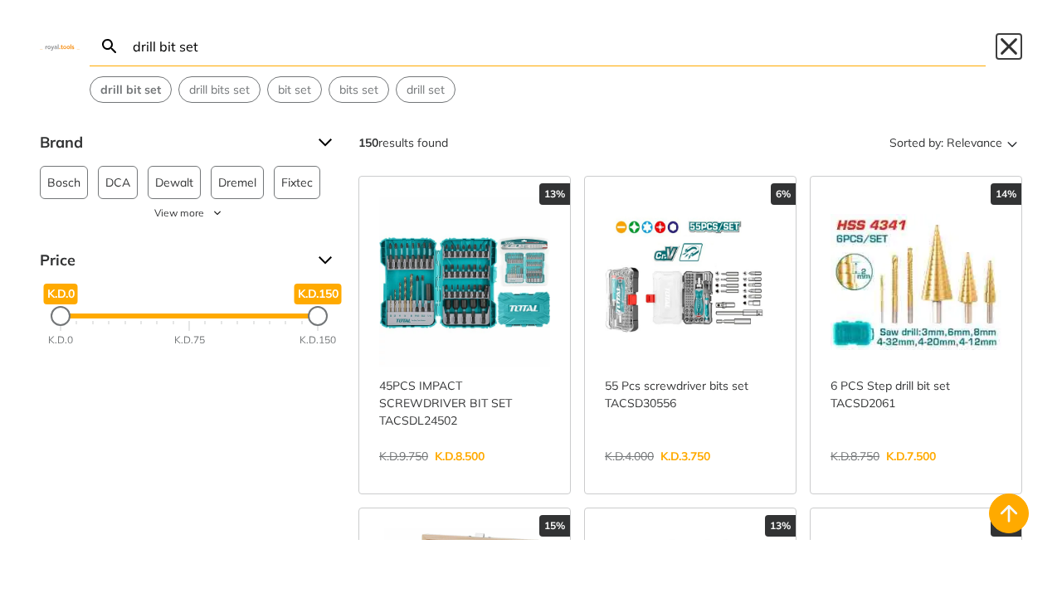
click at [1021, 46] on button "Close" at bounding box center [1008, 46] width 27 height 27
click at [1013, 48] on button "Close" at bounding box center [1008, 46] width 27 height 27
click at [299, 49] on input "drill bit set" at bounding box center [557, 46] width 856 height 39
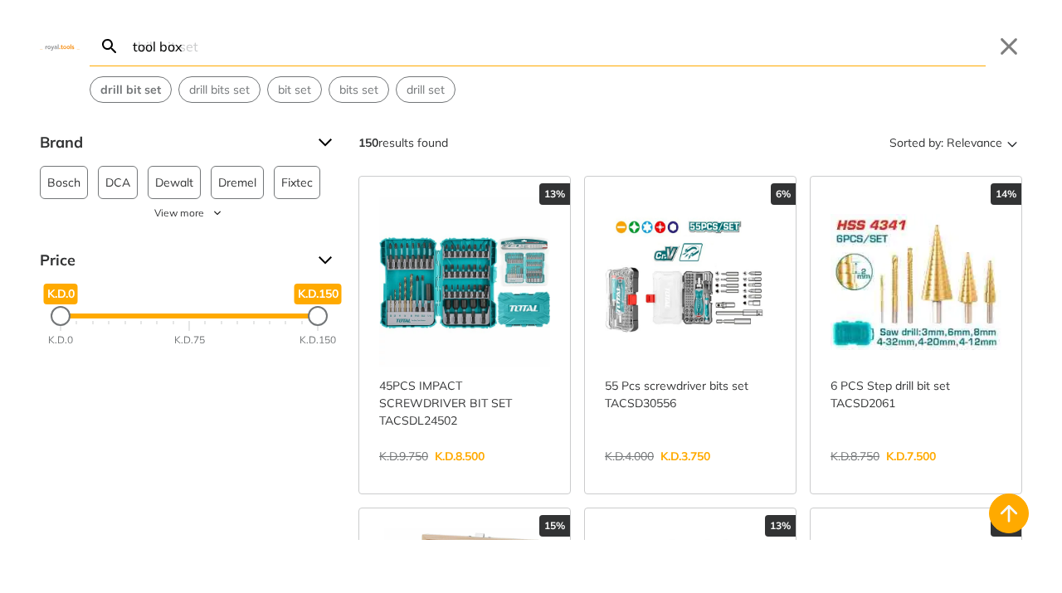
click at [302, 47] on input "tool box" at bounding box center [557, 46] width 856 height 39
click at [233, 51] on input "tool box" at bounding box center [557, 46] width 856 height 39
click at [221, 48] on input "tool box" at bounding box center [557, 46] width 856 height 39
type input "tool box"
click at [995, 44] on div "tool box Search drill bit set Submit Close drill bit set drill bits set bit set…" at bounding box center [531, 51] width 1062 height 103
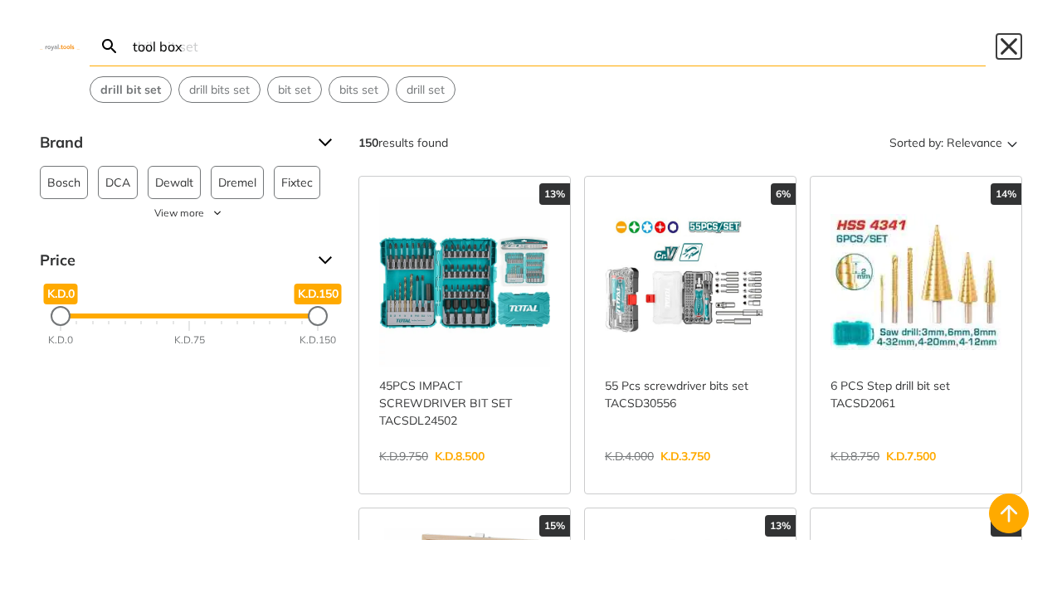
click at [1009, 46] on button "Close" at bounding box center [1008, 46] width 27 height 27
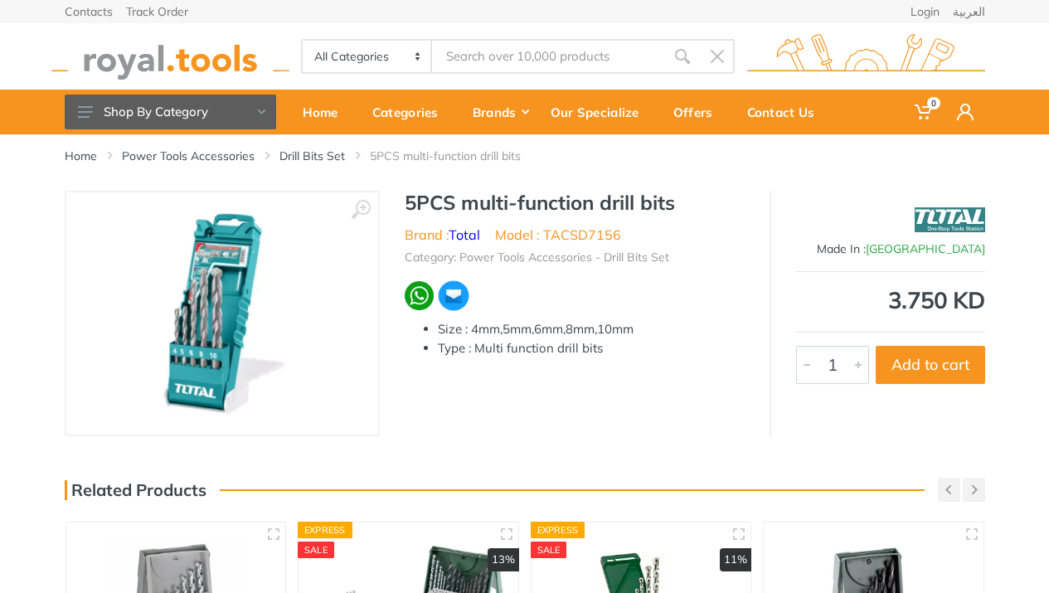
click at [205, 341] on img at bounding box center [222, 313] width 209 height 209
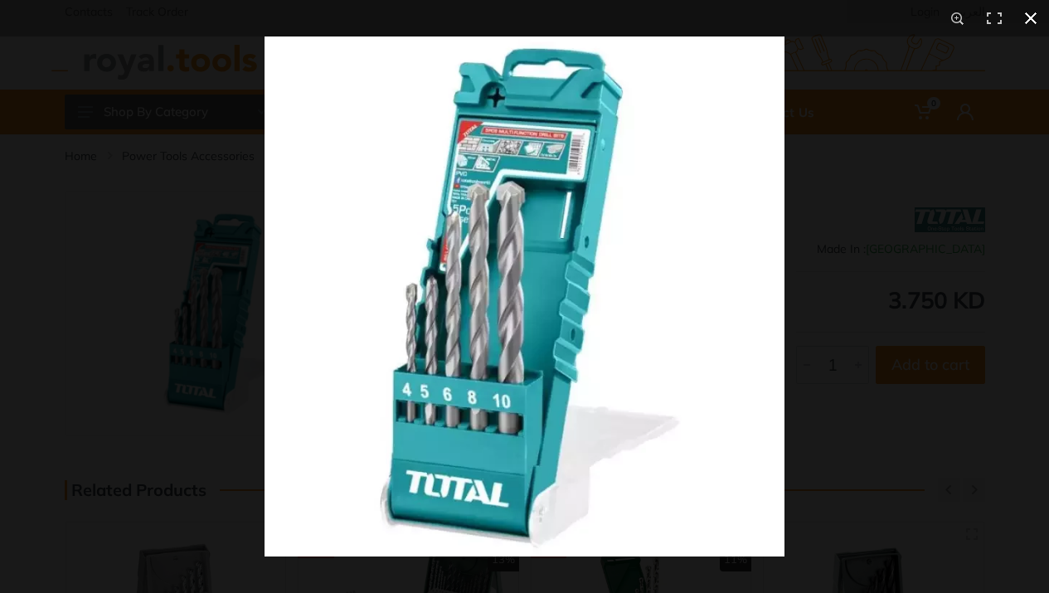
click at [816, 232] on div at bounding box center [789, 332] width 1049 height 593
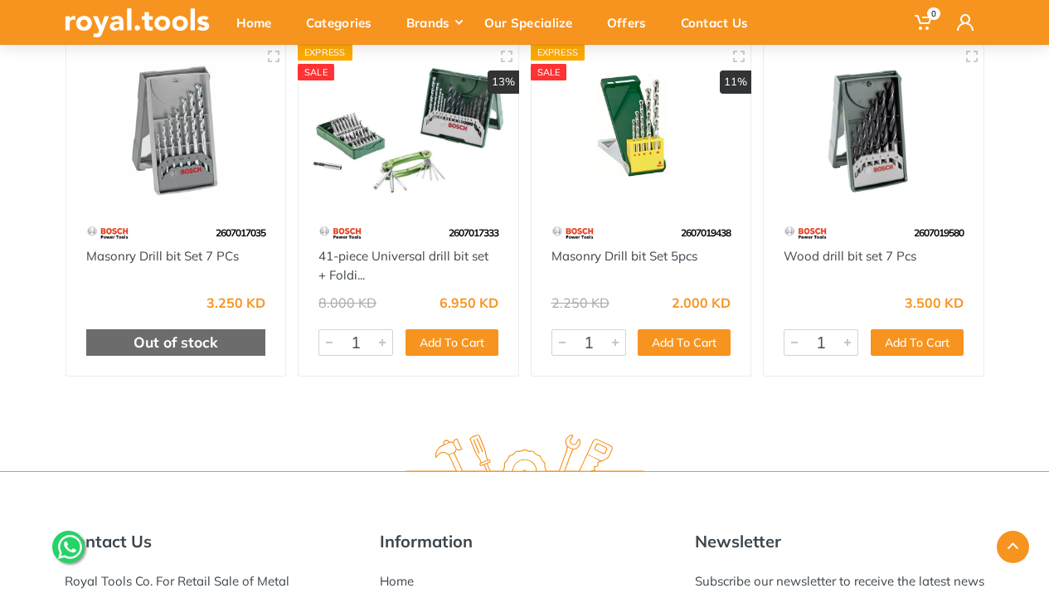
scroll to position [451, 0]
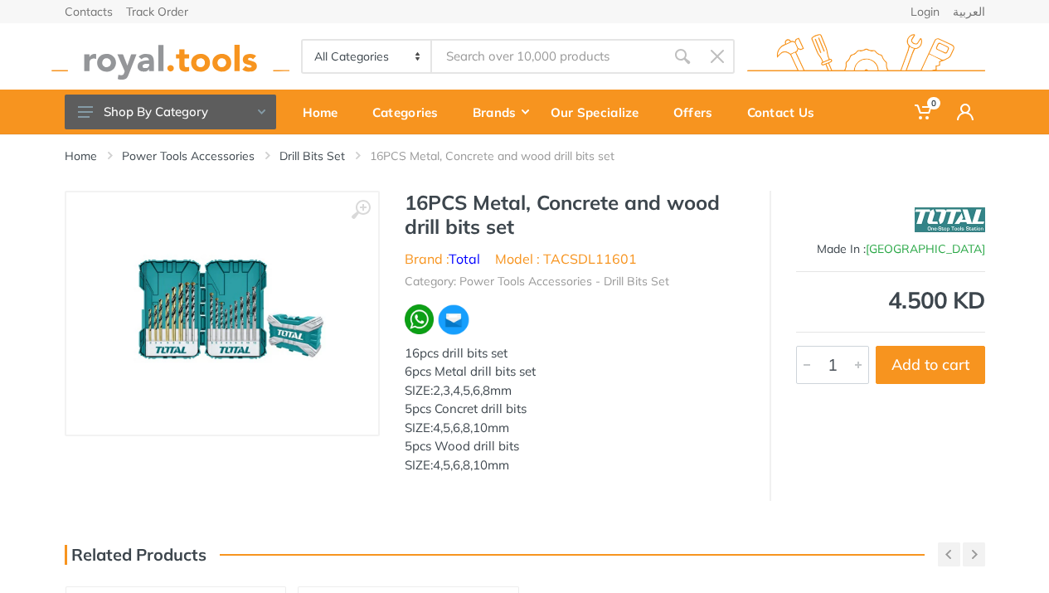
click at [249, 285] on img at bounding box center [222, 313] width 238 height 209
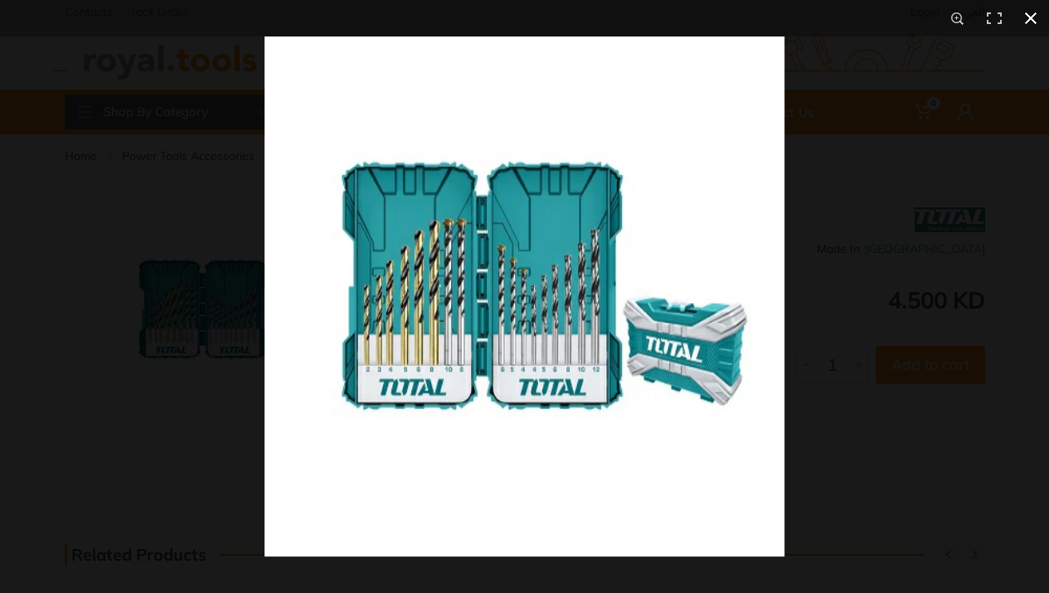
click at [887, 292] on div at bounding box center [789, 332] width 1049 height 593
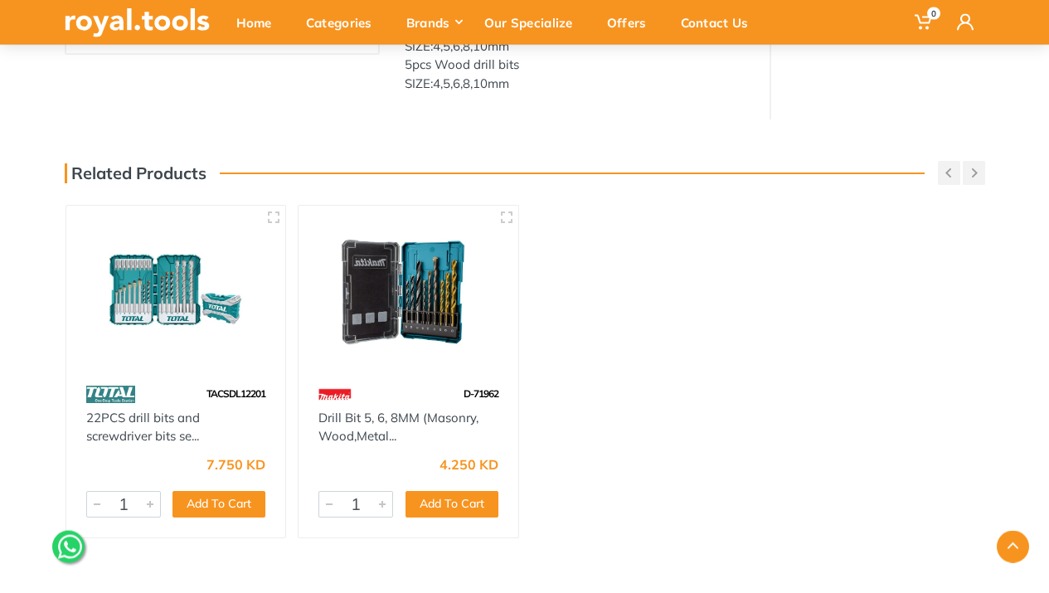
scroll to position [425, 0]
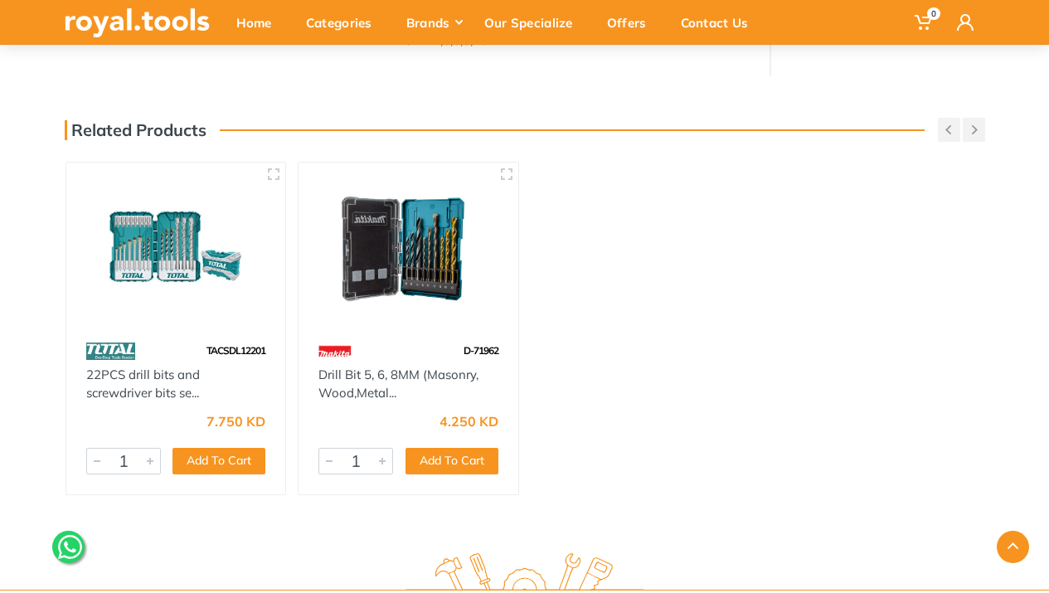
click at [396, 286] on img at bounding box center [409, 248] width 190 height 142
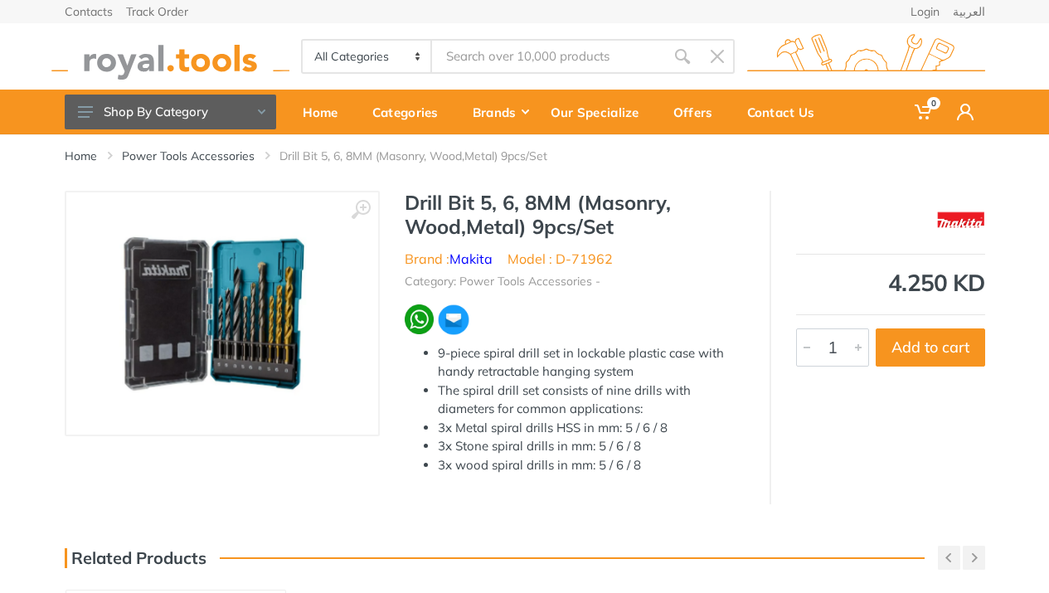
click at [260, 315] on img at bounding box center [222, 313] width 226 height 209
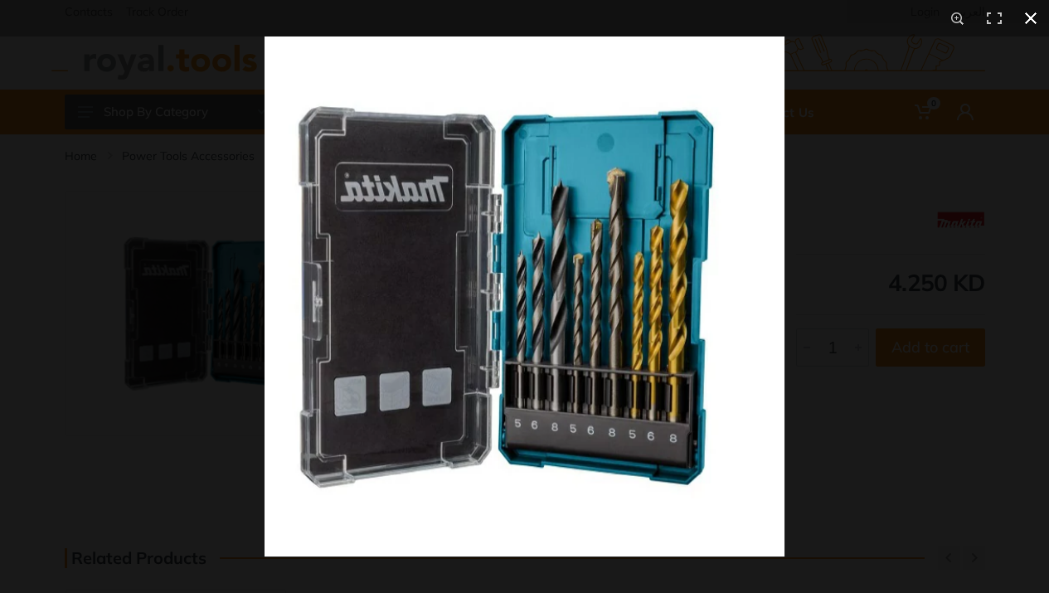
click at [861, 301] on div at bounding box center [789, 332] width 1049 height 593
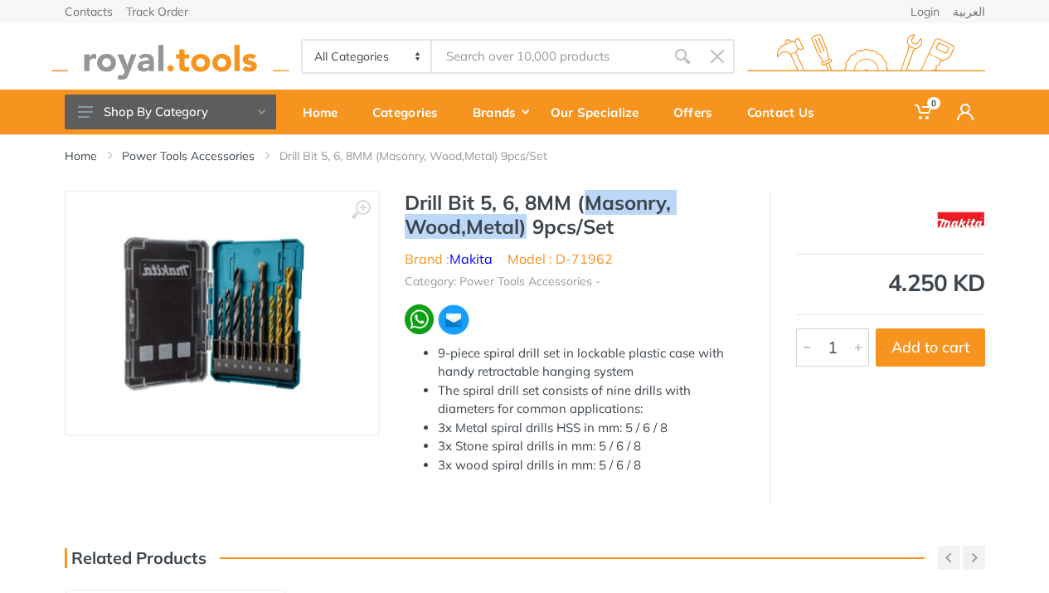
drag, startPoint x: 585, startPoint y: 199, endPoint x: 528, endPoint y: 221, distance: 60.7
click at [528, 221] on h1 "Drill Bit 5, 6, 8MM (Masonry, Wood,Metal) 9pcs/Set" at bounding box center [575, 215] width 340 height 48
copy h1 "Masonry, Wood,Metal)"
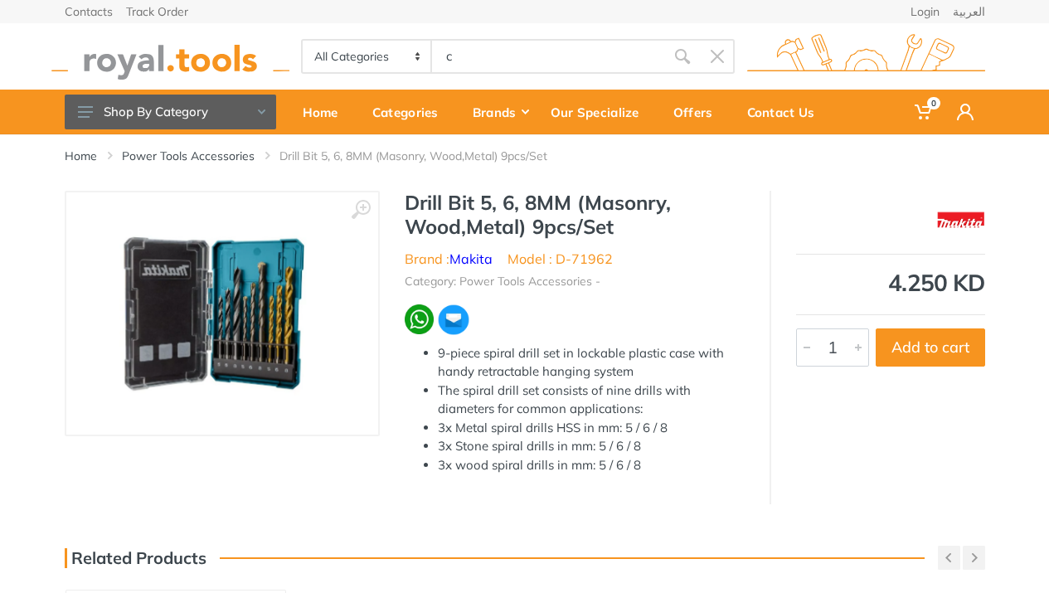
type input "cu"
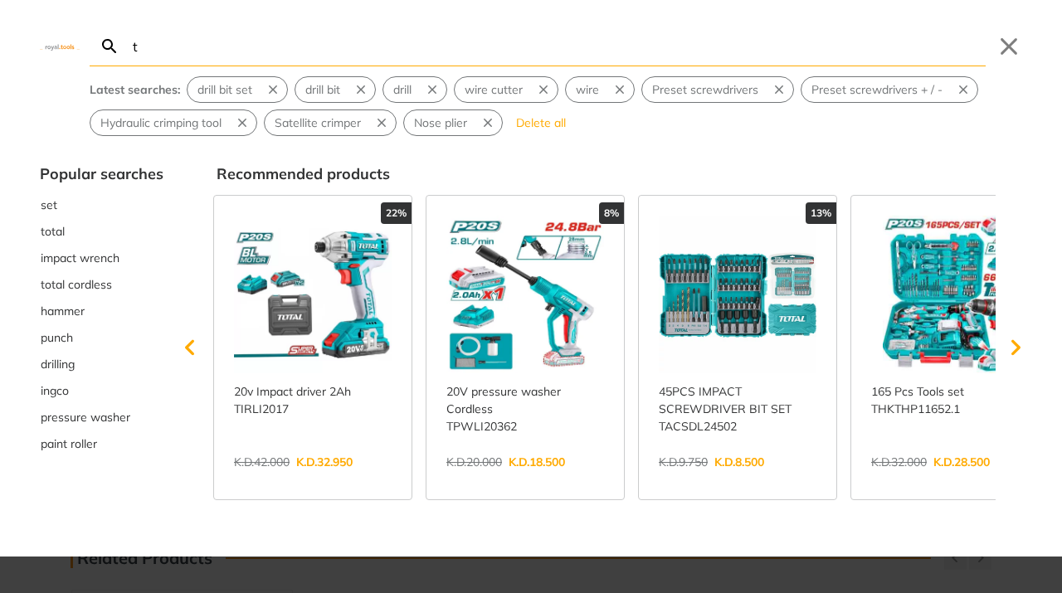
type input "tt"
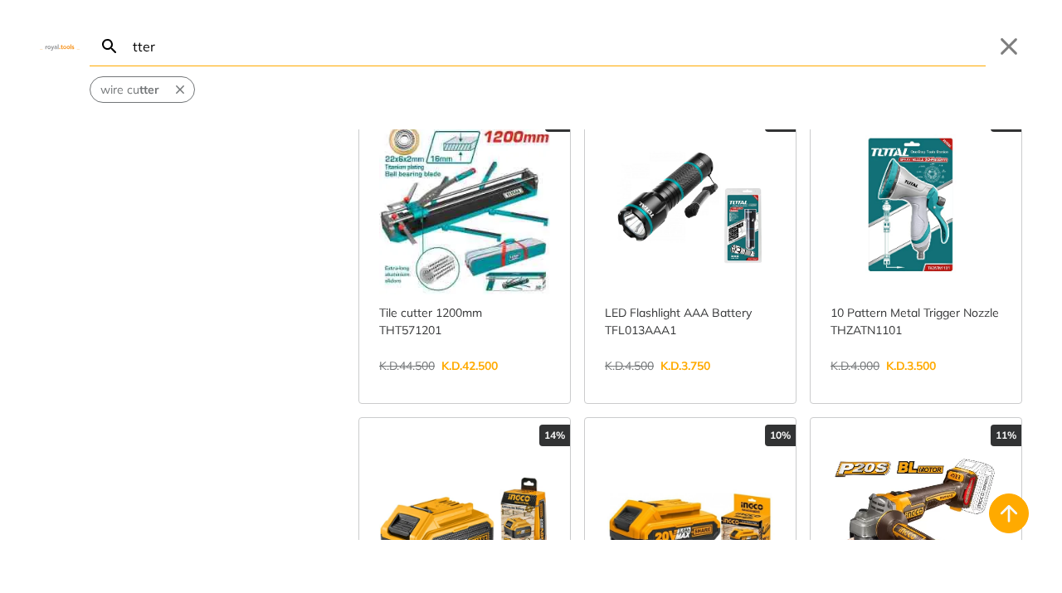
scroll to position [714, 0]
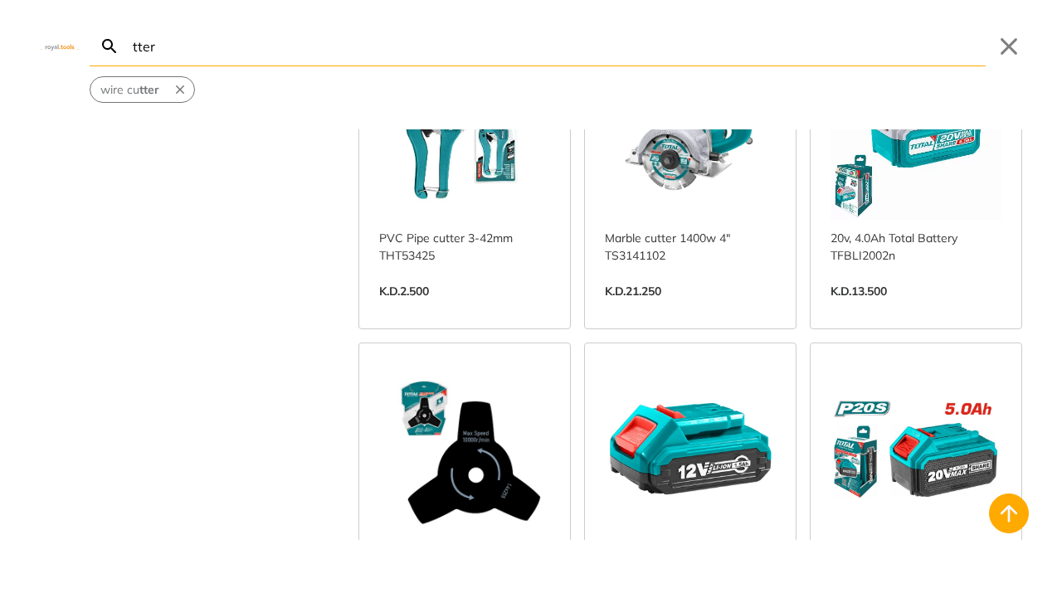
scroll to position [3884, 0]
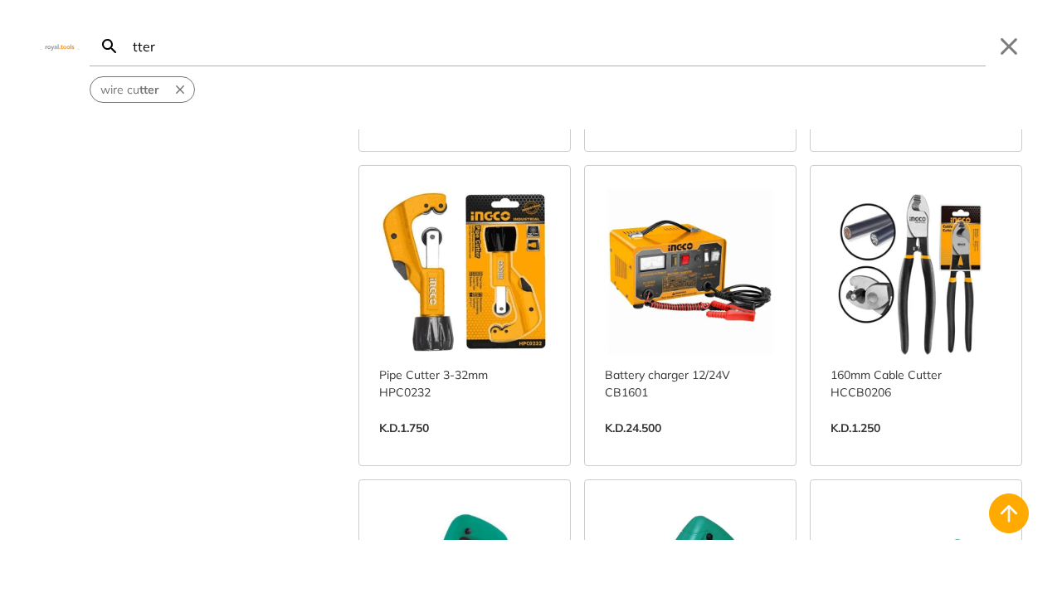
scroll to position [4494, 0]
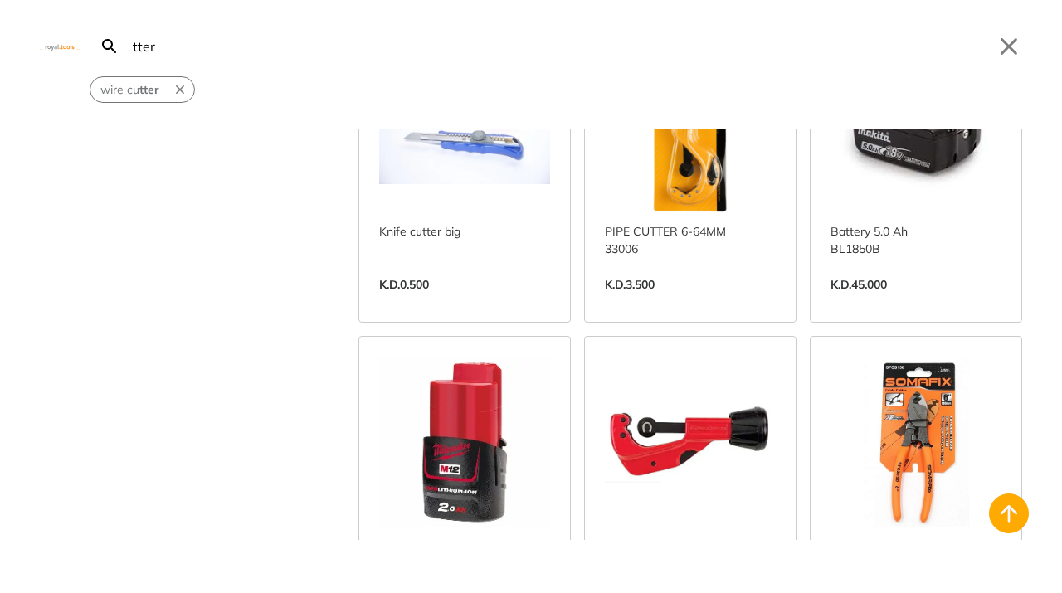
scroll to position [8448, 0]
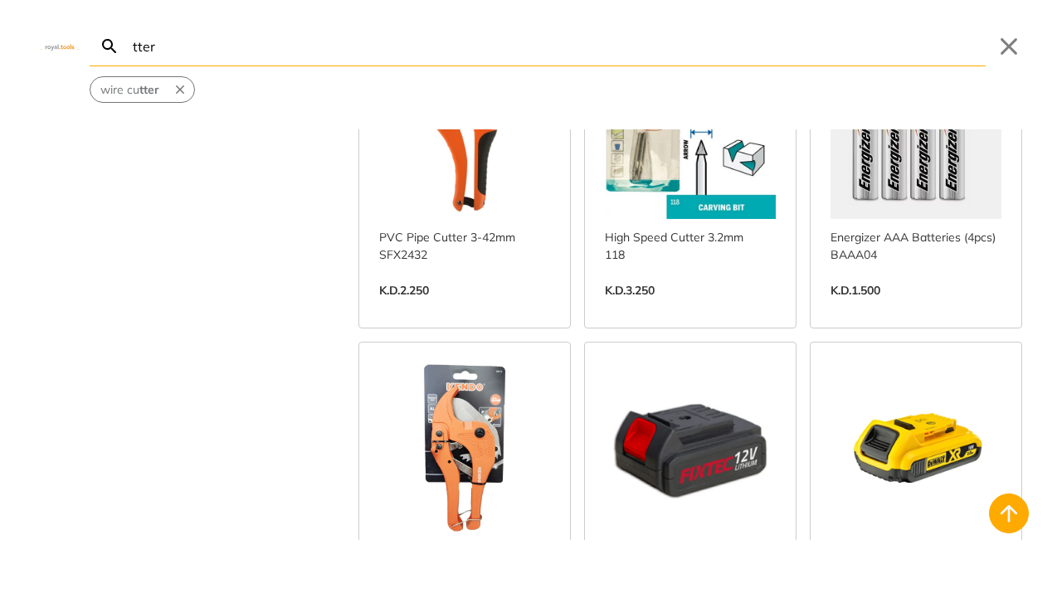
scroll to position [10701, 0]
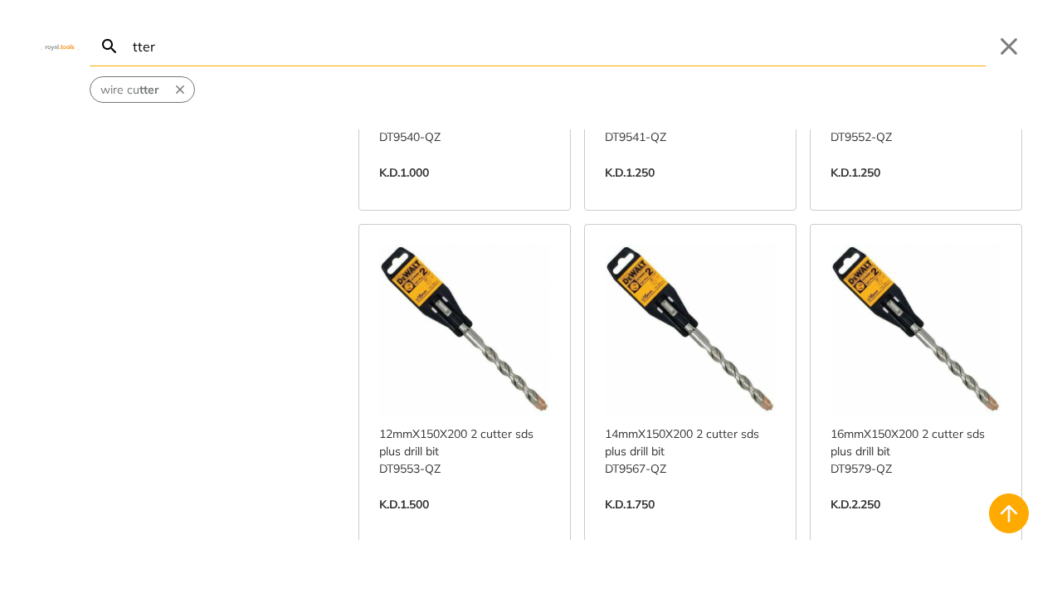
scroll to position [14863, 0]
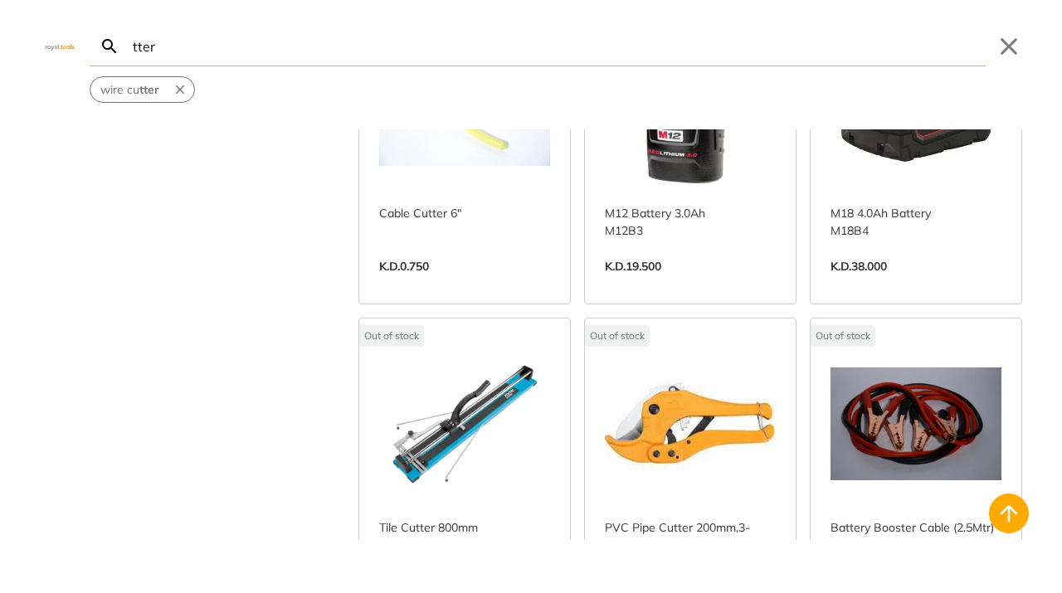
scroll to position [17270, 0]
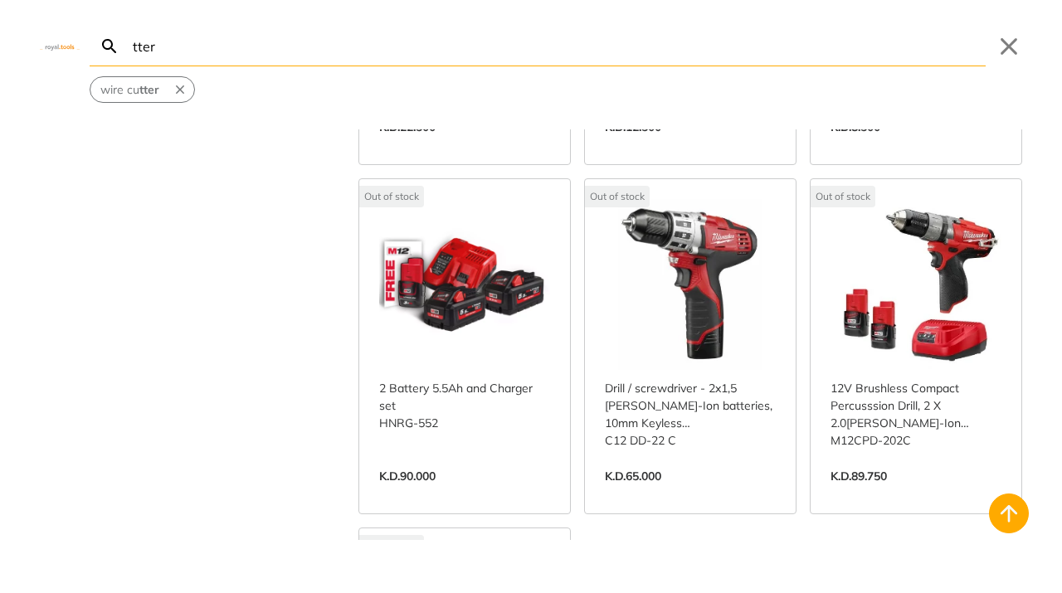
scroll to position [18247, 0]
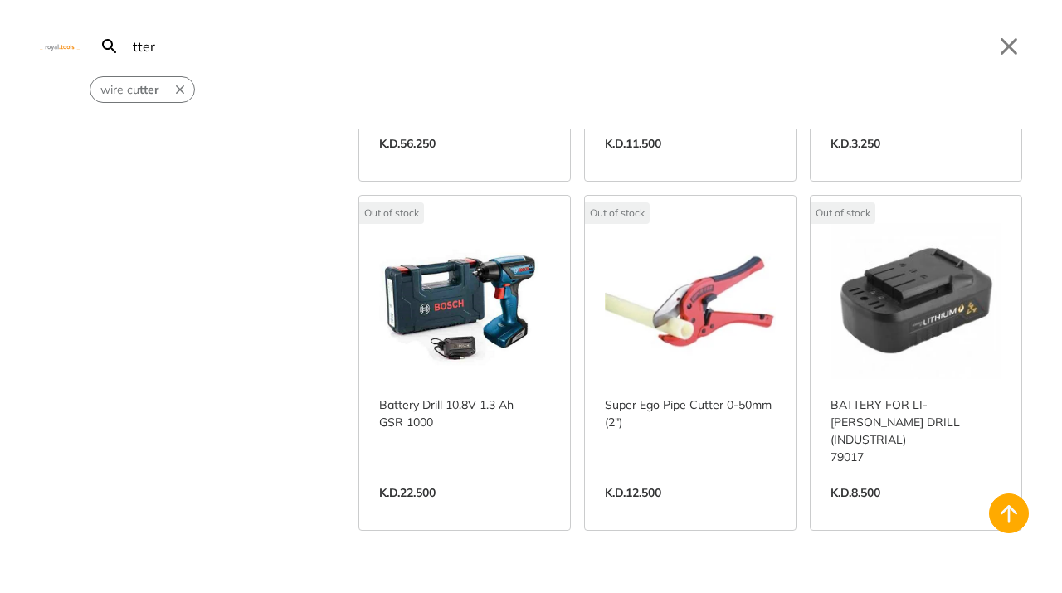
drag, startPoint x: 190, startPoint y: 44, endPoint x: 125, endPoint y: 36, distance: 65.1
click at [129, 36] on input "tter" at bounding box center [557, 46] width 856 height 39
paste input "Side Cu"
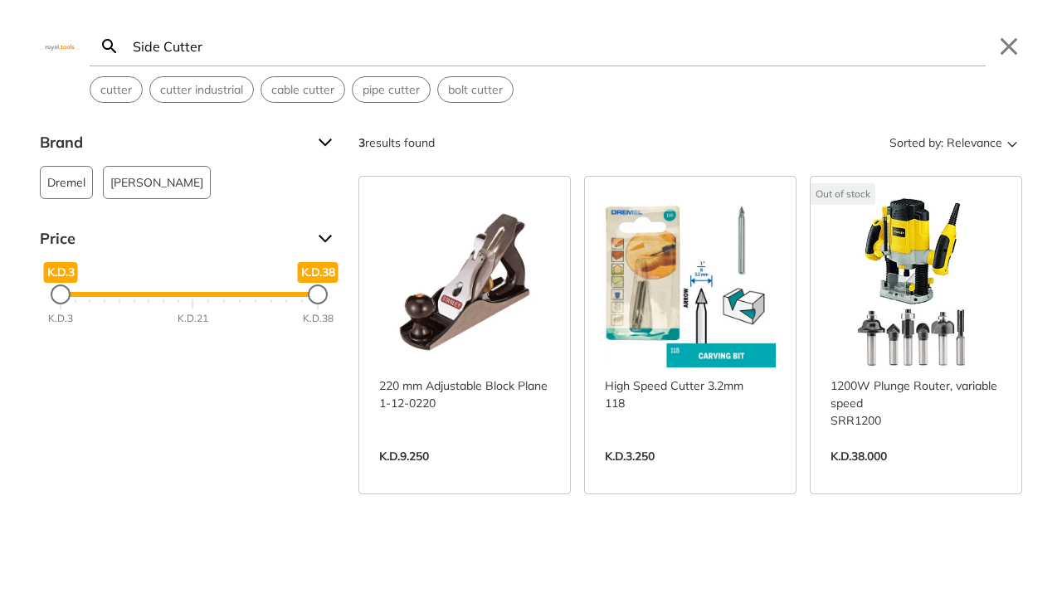
drag, startPoint x: 158, startPoint y: 46, endPoint x: 114, endPoint y: 44, distance: 44.0
click at [129, 43] on input "Side Cutter" at bounding box center [557, 46] width 856 height 39
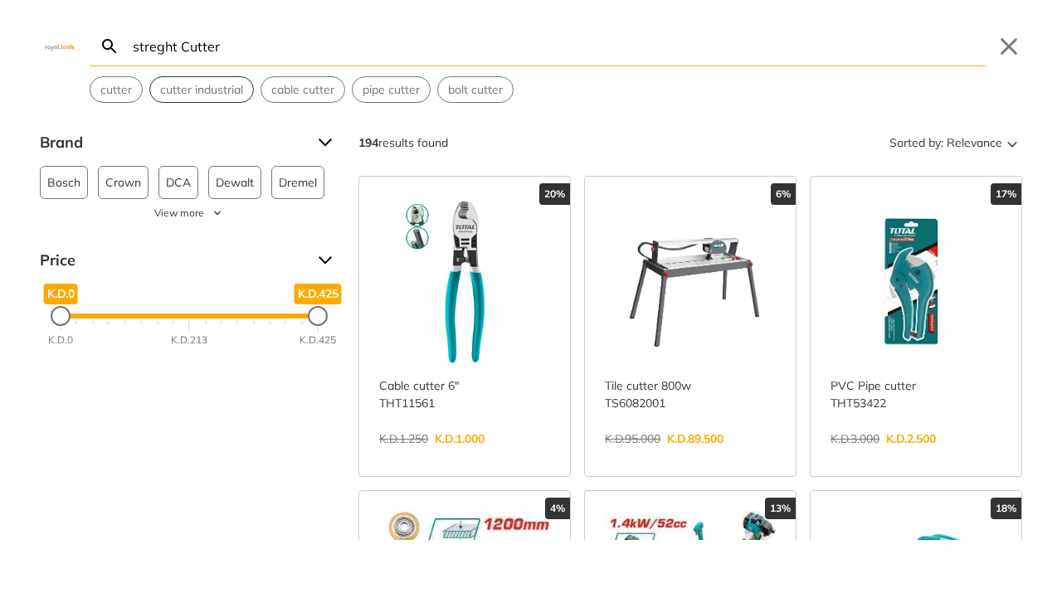
type input "streght Cutter"
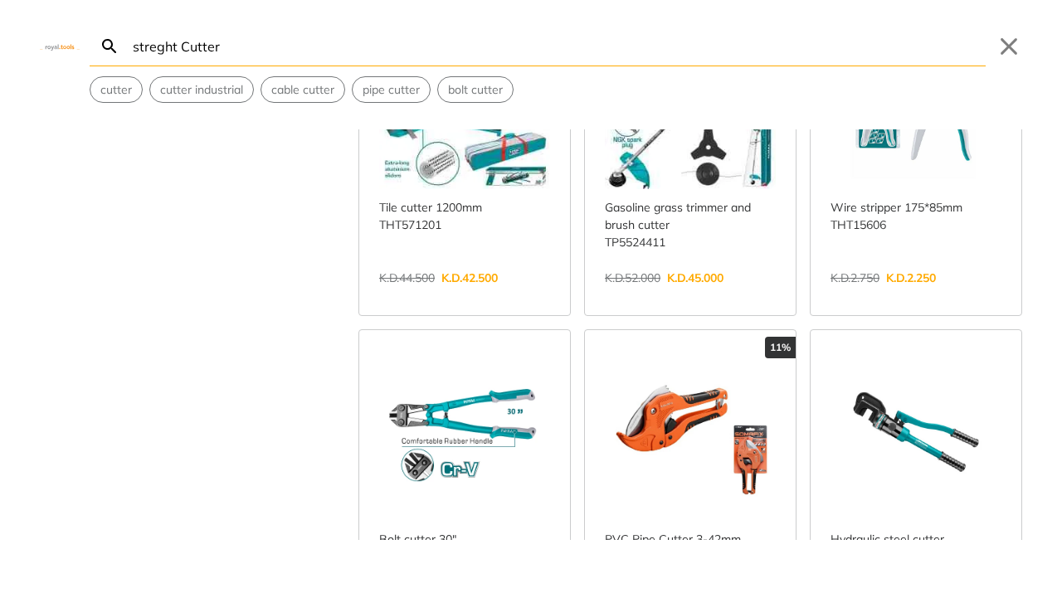
scroll to position [505, 0]
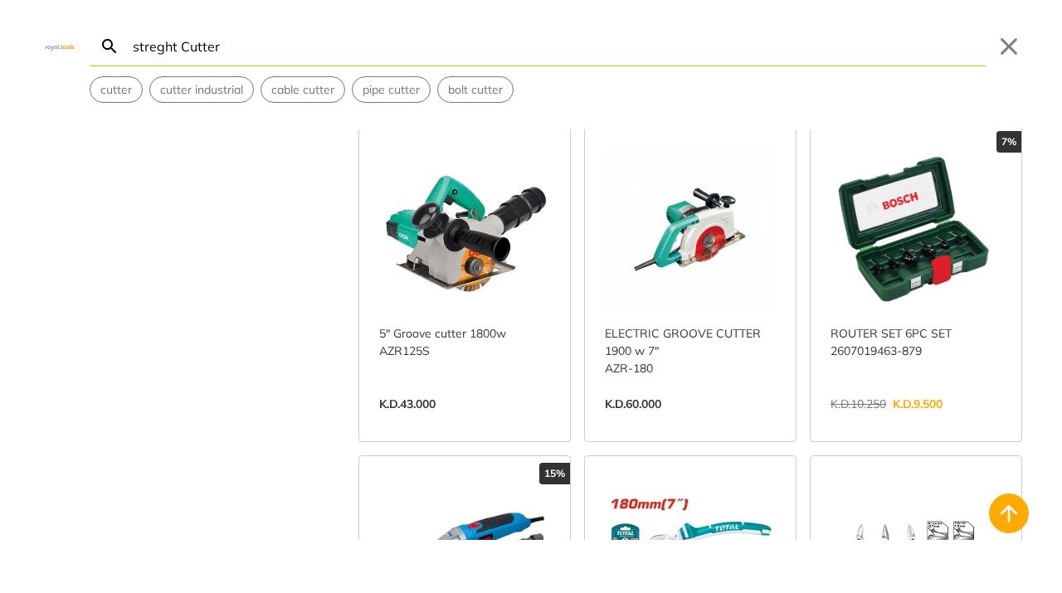
scroll to position [3718, 0]
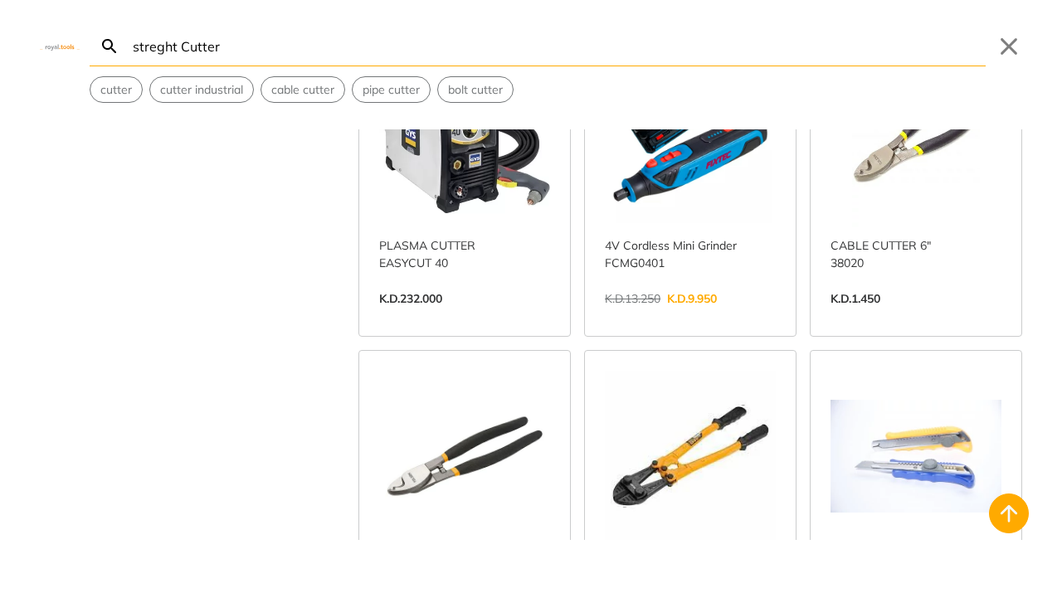
scroll to position [5077, 0]
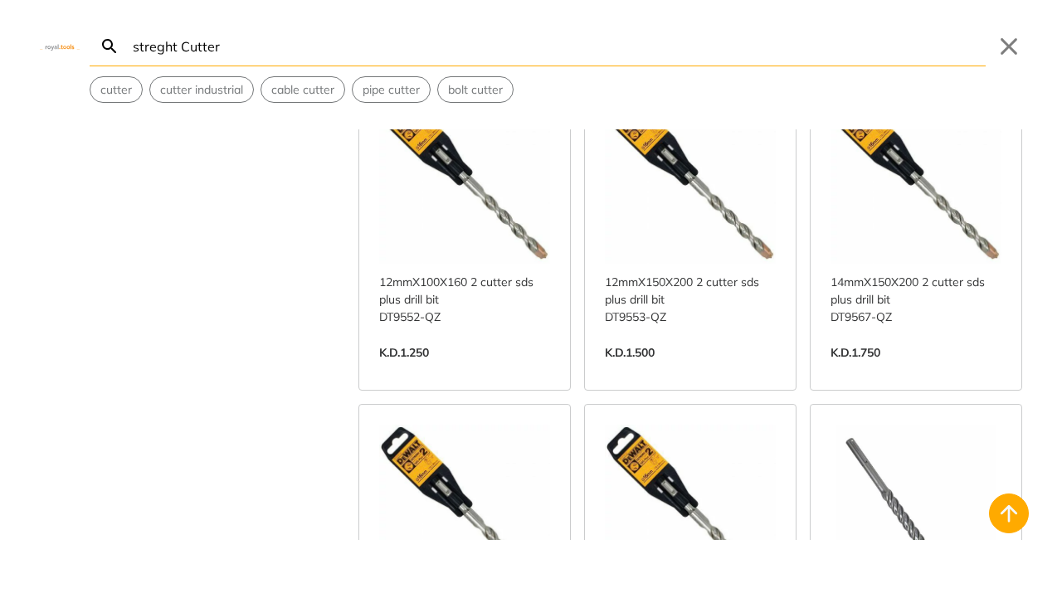
scroll to position [9696, 0]
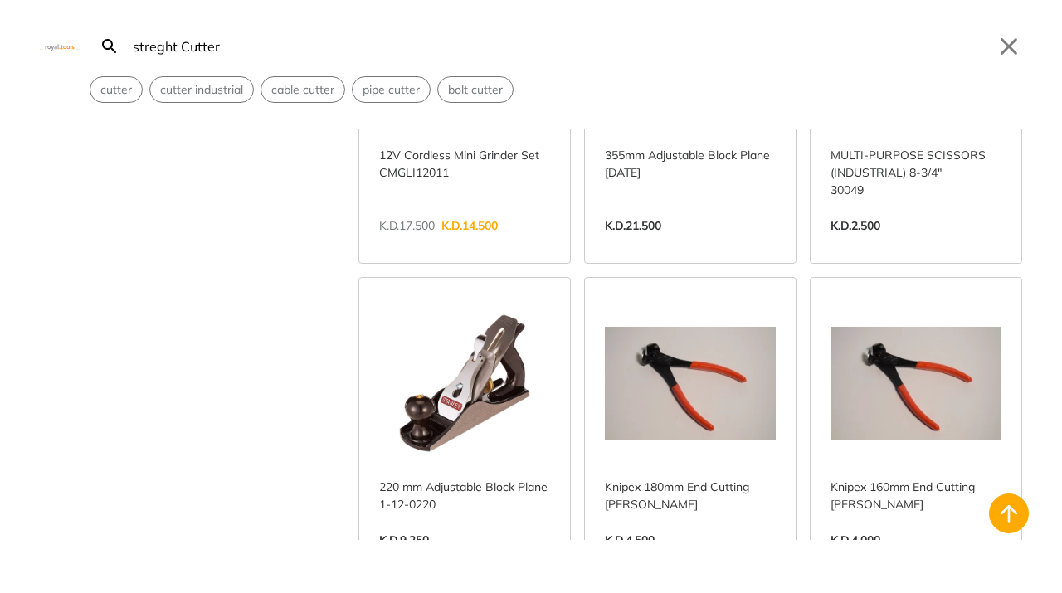
scroll to position [11657, 0]
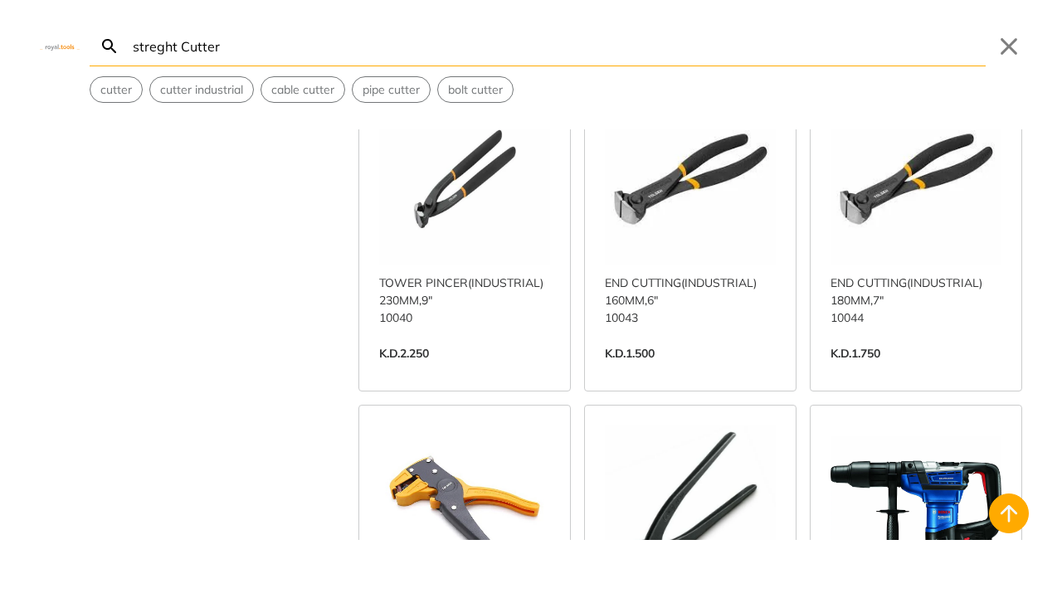
scroll to position [13540, 0]
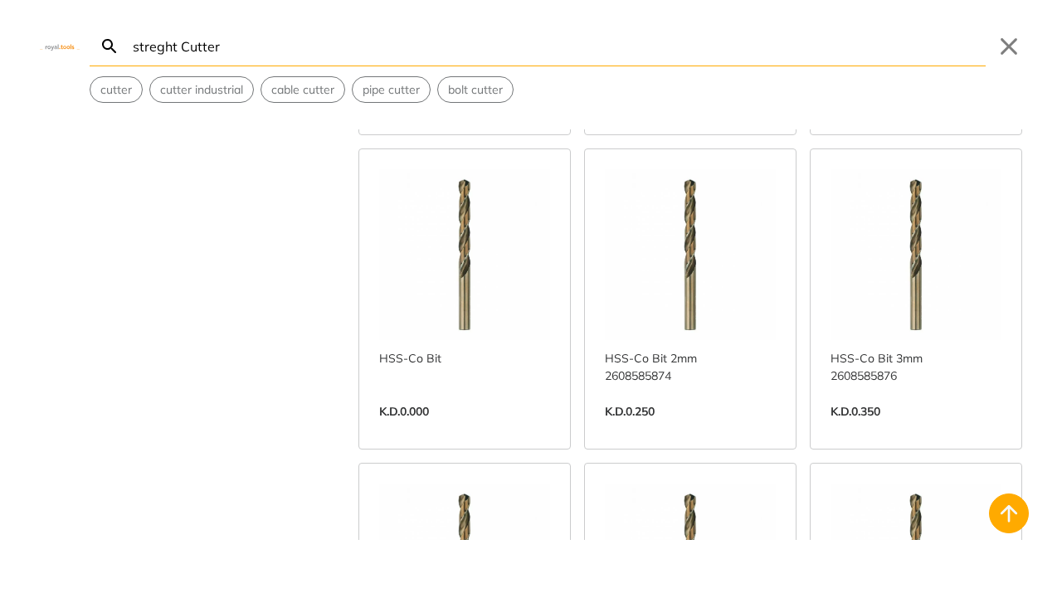
scroll to position [14838, 0]
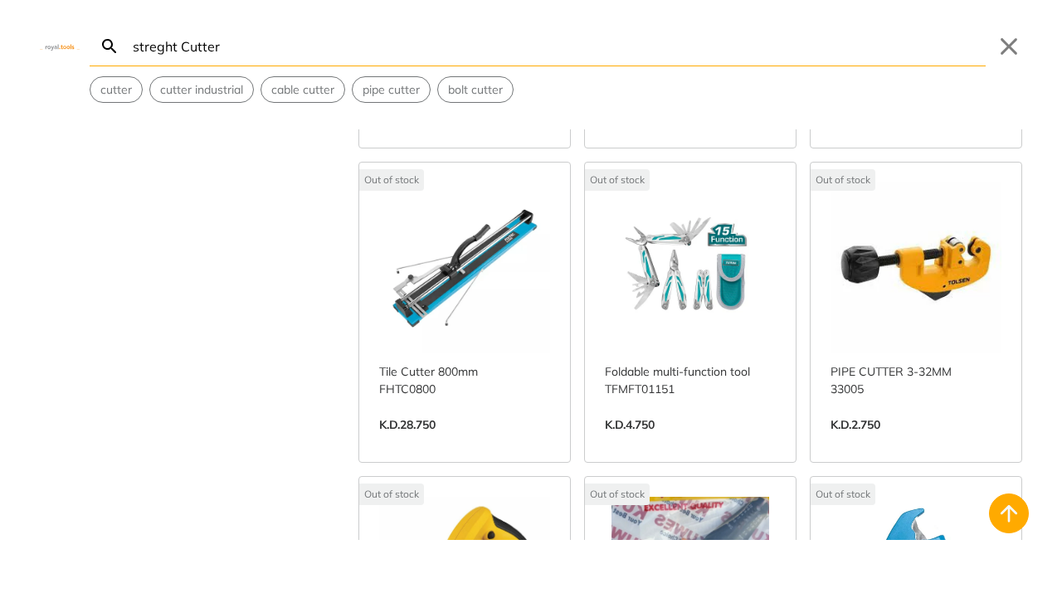
scroll to position [18588, 0]
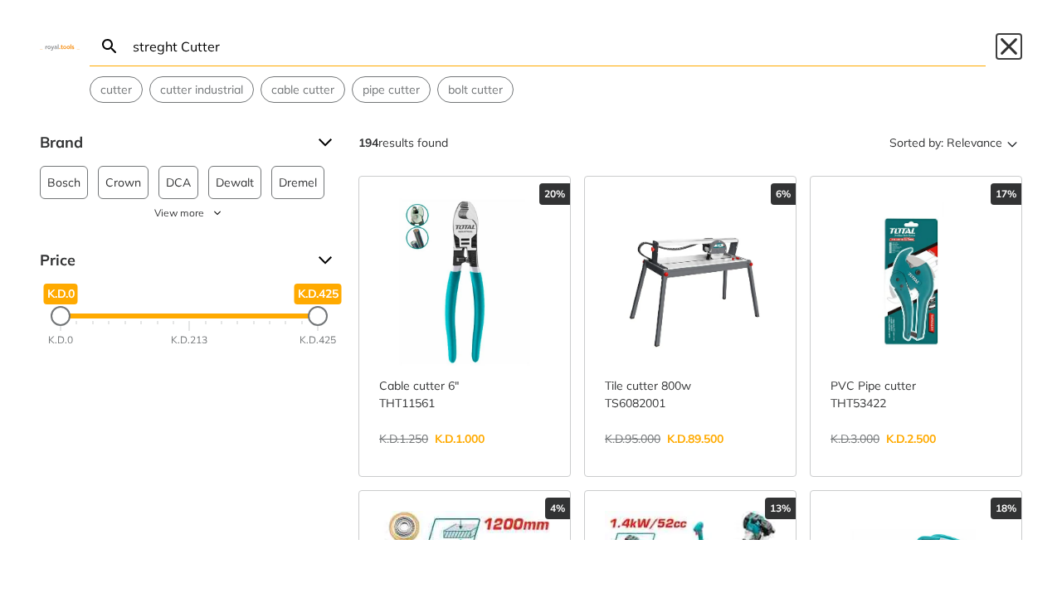
click at [1003, 48] on button "Close" at bounding box center [1008, 46] width 27 height 27
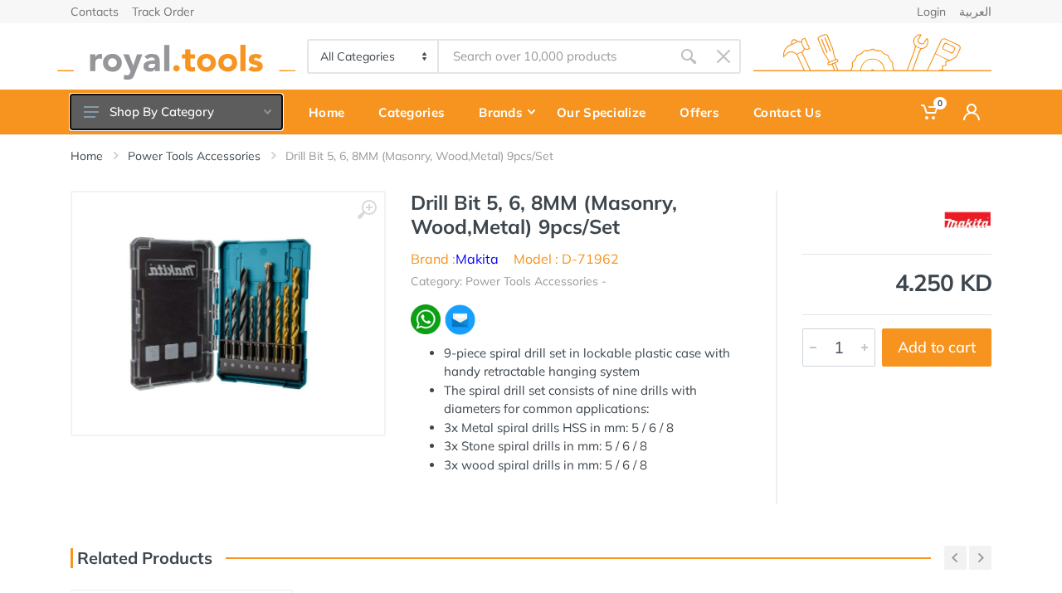
click at [268, 117] on button "Shop By Category" at bounding box center [177, 112] width 212 height 35
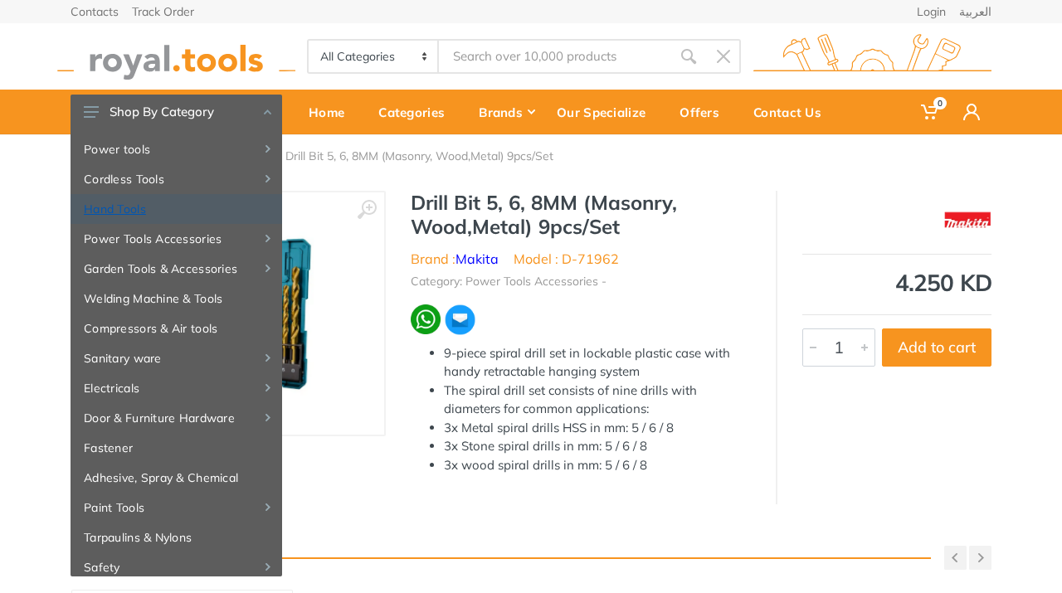
click at [128, 211] on link "Hand Tools" at bounding box center [177, 209] width 212 height 30
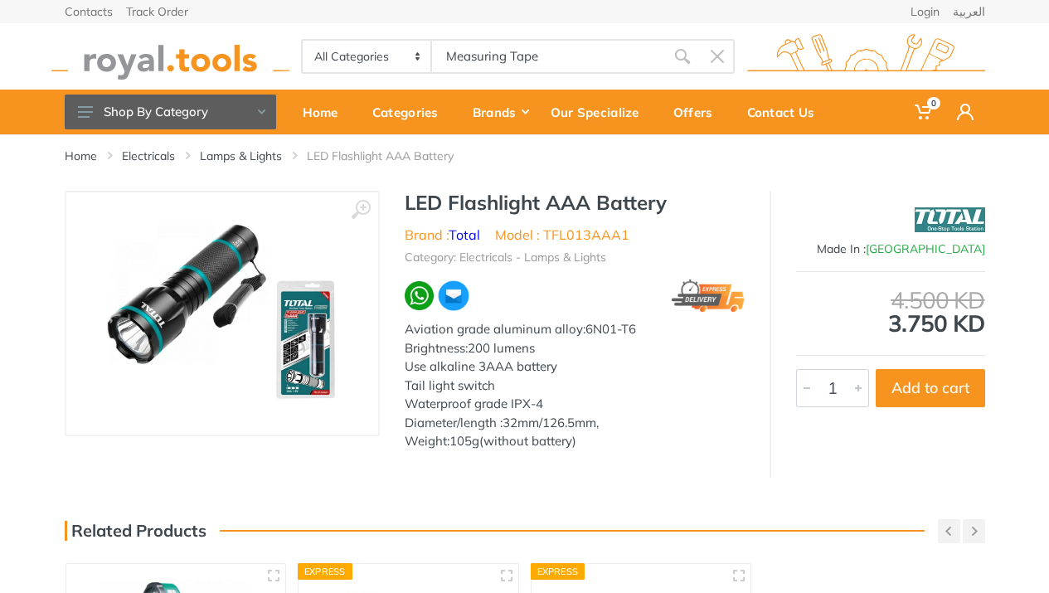
type input "Measuring Tape"
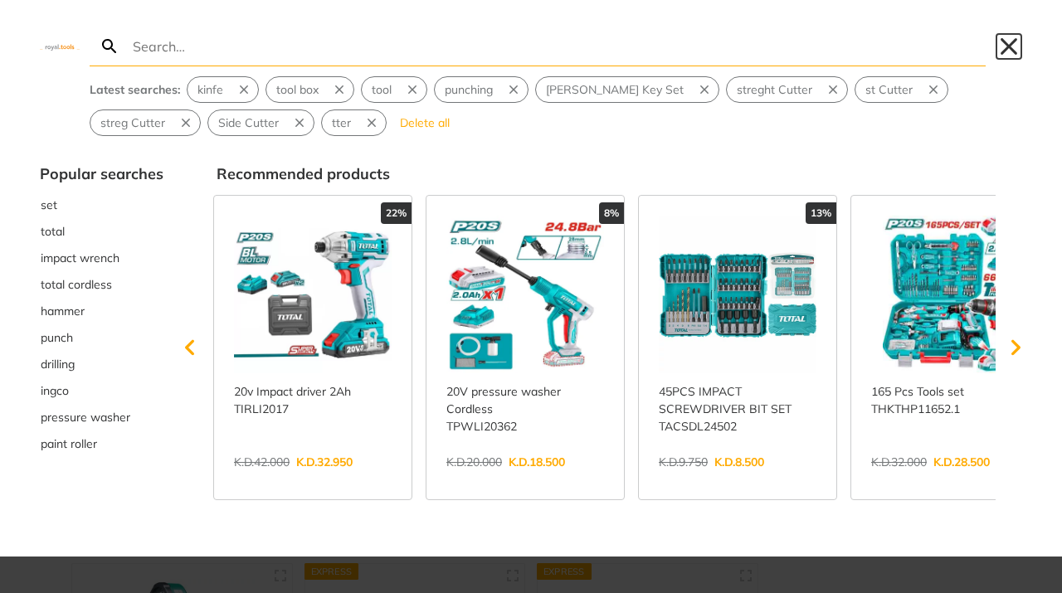
click at [1012, 46] on button "Close" at bounding box center [1008, 46] width 27 height 27
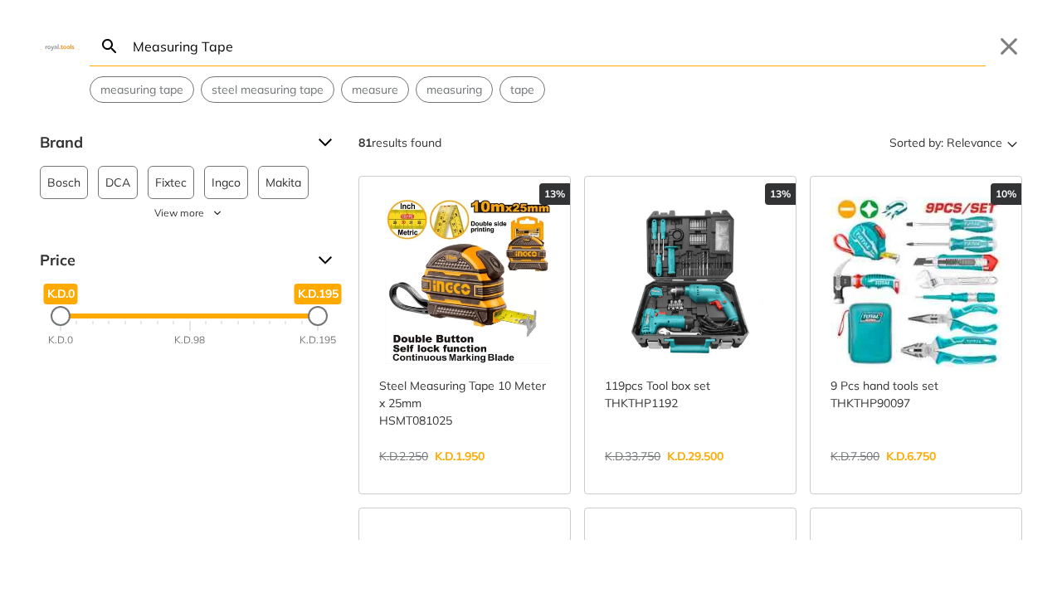
click at [106, 41] on icon "Search" at bounding box center [109, 45] width 14 height 14
click at [109, 42] on icon "Search" at bounding box center [110, 46] width 20 height 20
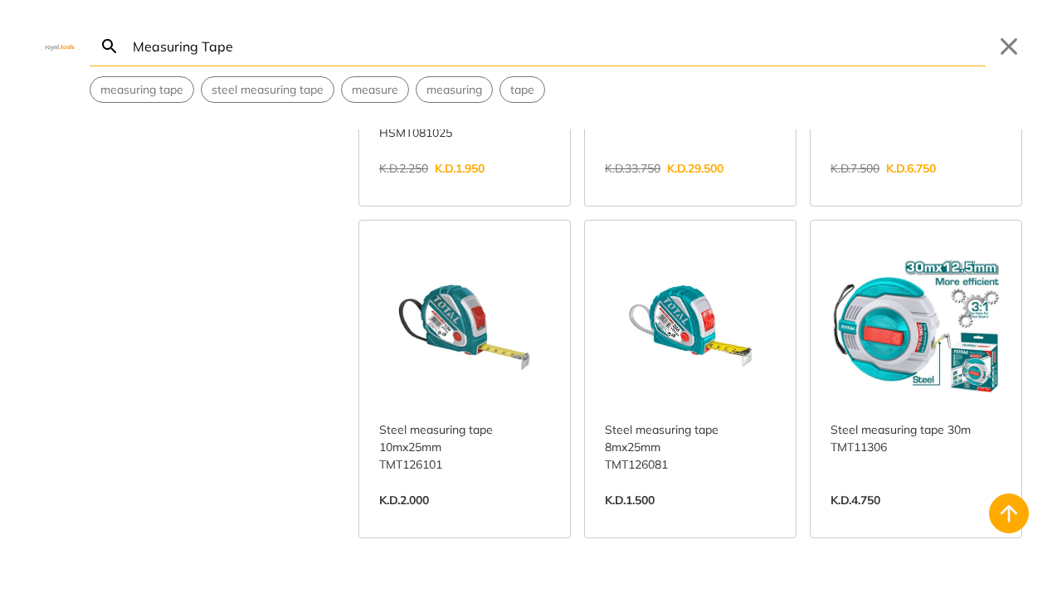
scroll to position [296, 0]
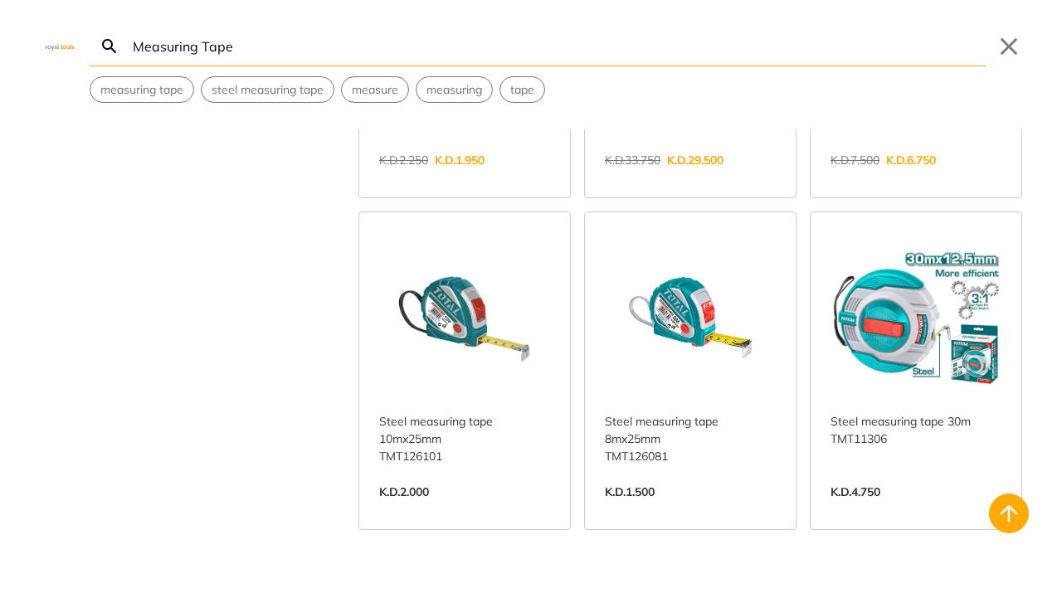
drag, startPoint x: 237, startPoint y: 51, endPoint x: 72, endPoint y: 40, distance: 165.4
click at [129, 40] on input "Measuring Tape" at bounding box center [557, 46] width 856 height 39
paste input "plier"
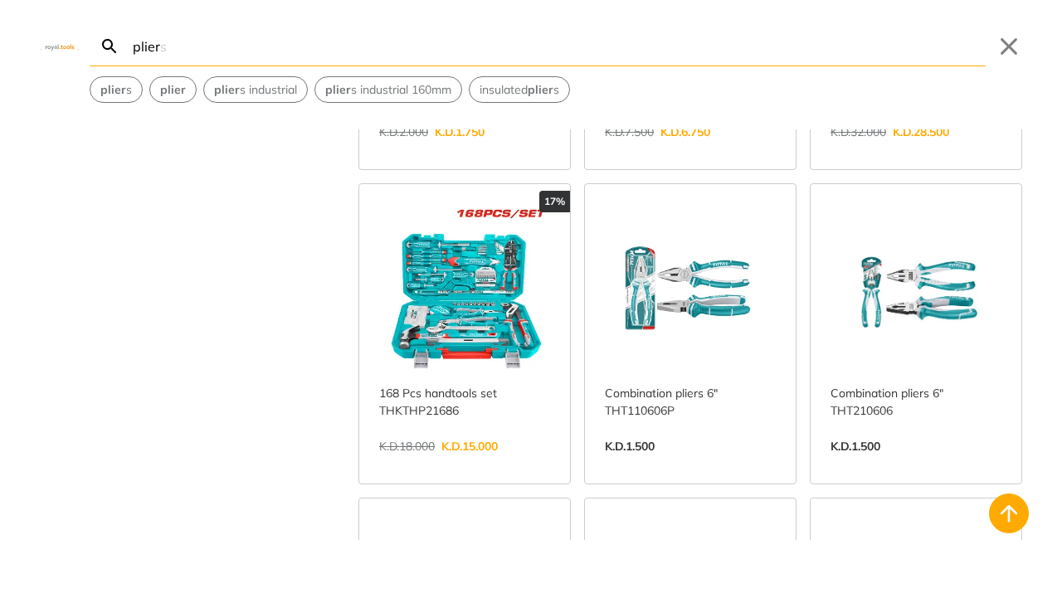
scroll to position [314, 0]
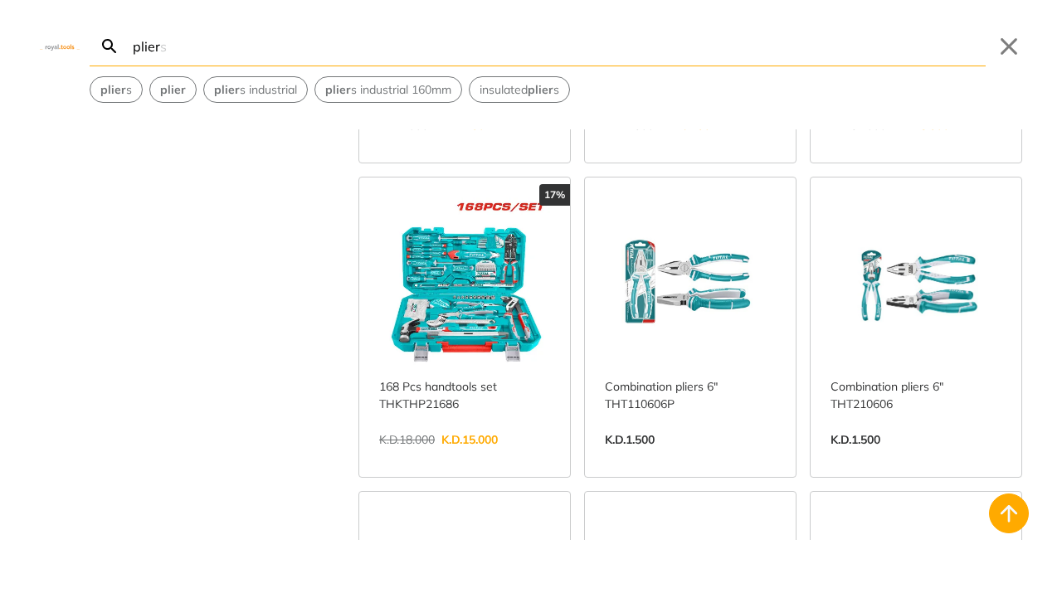
type input "plier"
click at [678, 457] on link "View more →" at bounding box center [690, 457] width 171 height 0
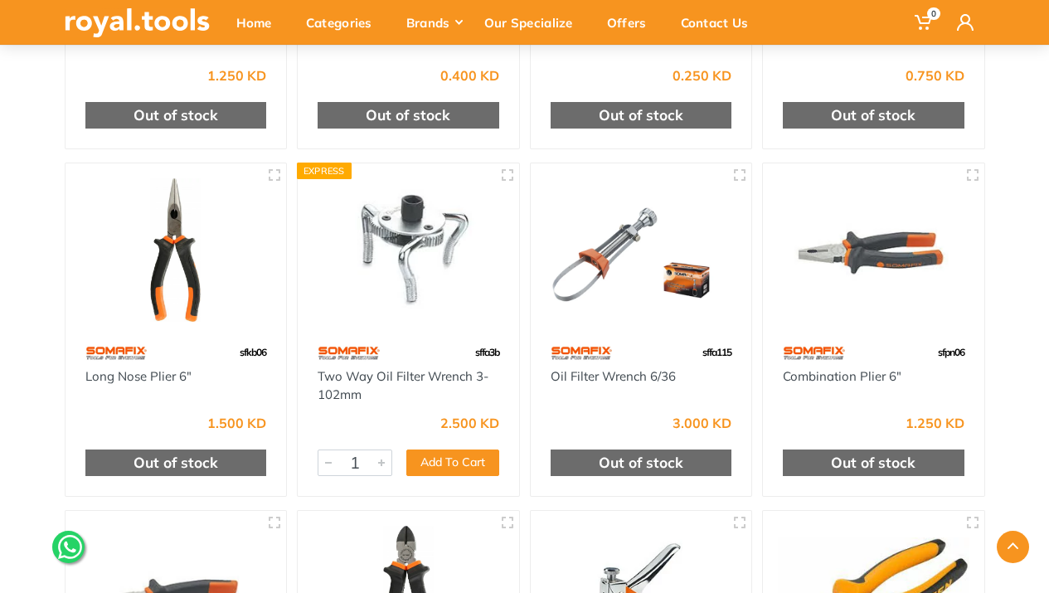
scroll to position [4525, 0]
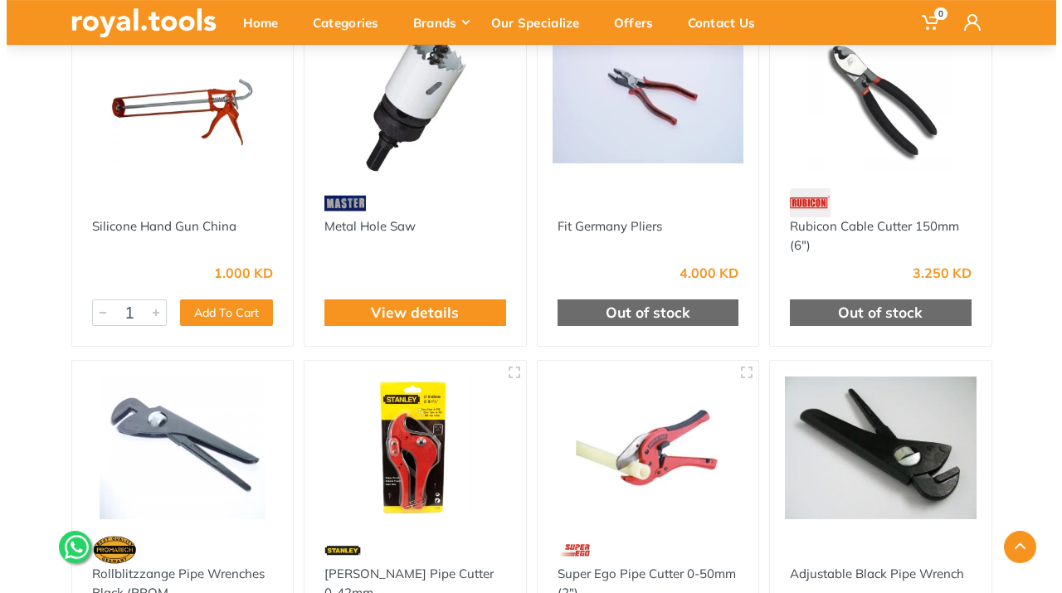
scroll to position [0, 0]
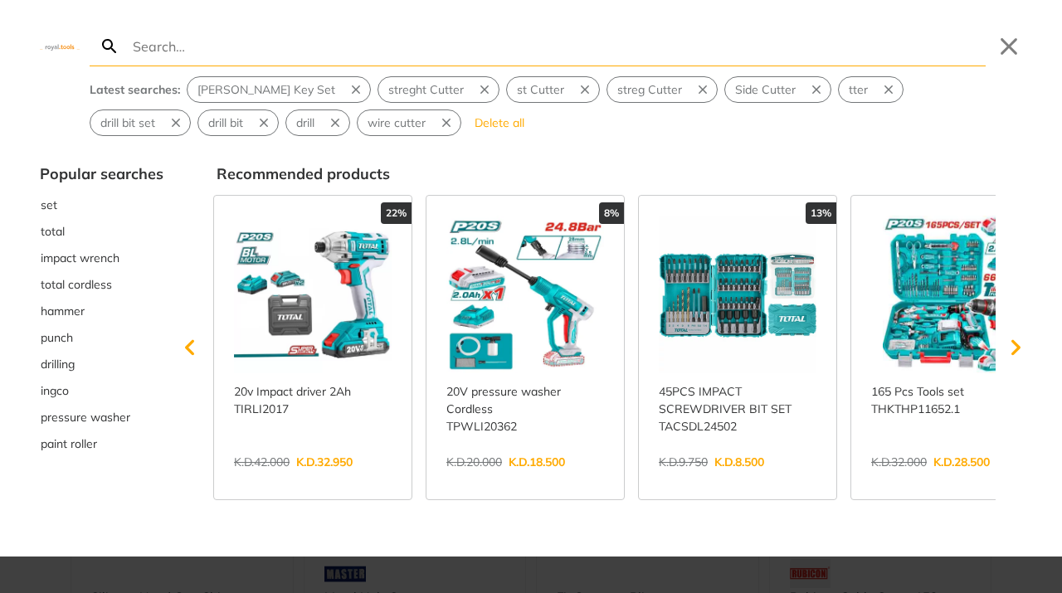
type input "p"
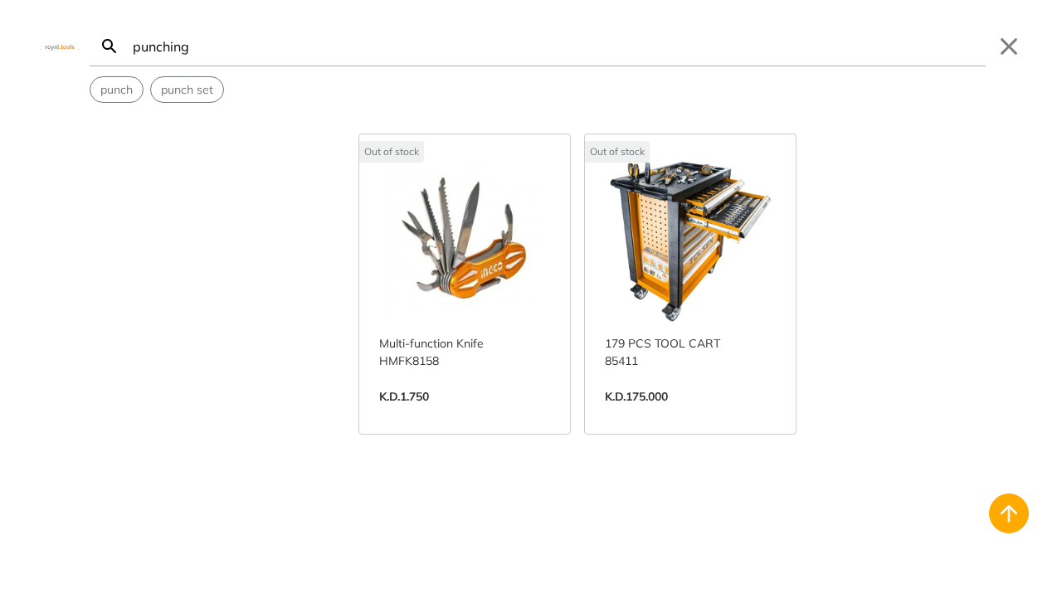
scroll to position [1388, 0]
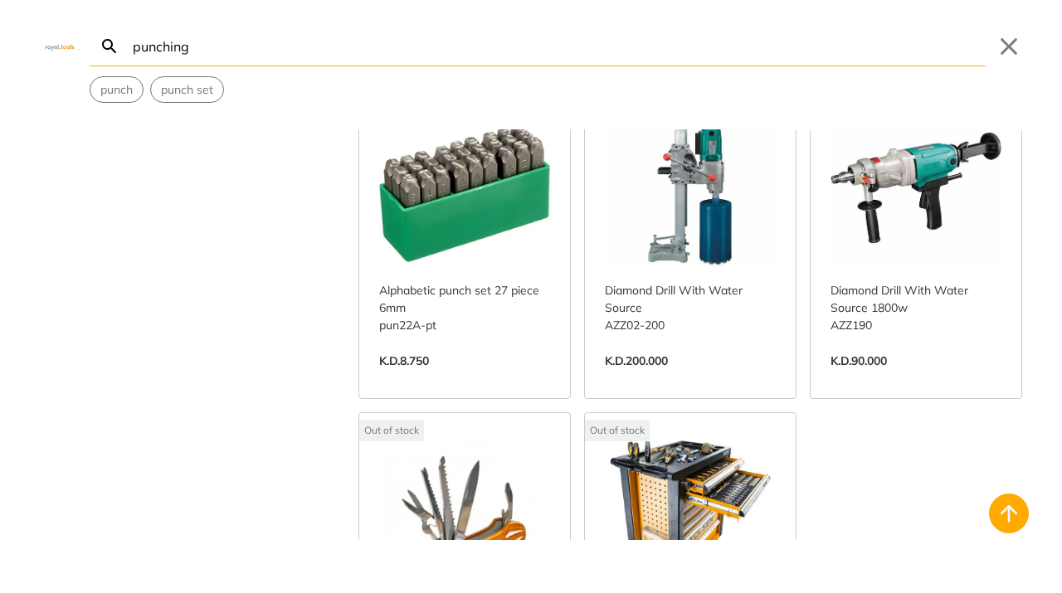
type input "punching"
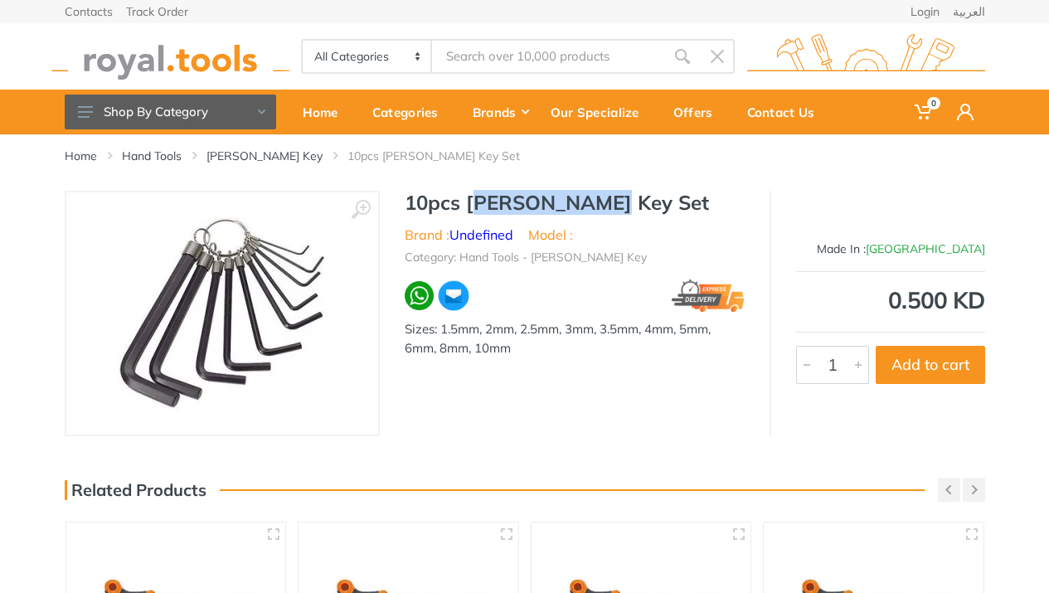
drag, startPoint x: 474, startPoint y: 201, endPoint x: 547, endPoint y: 197, distance: 73.9
click at [601, 202] on h1 "10pcs [PERSON_NAME] Key Set" at bounding box center [575, 203] width 340 height 24
click at [532, 197] on h1 "10pcs [PERSON_NAME] Key Set" at bounding box center [575, 203] width 340 height 24
drag, startPoint x: 471, startPoint y: 200, endPoint x: 602, endPoint y: 208, distance: 131.3
click at [602, 208] on h1 "10pcs [PERSON_NAME] Key Set" at bounding box center [575, 203] width 340 height 24
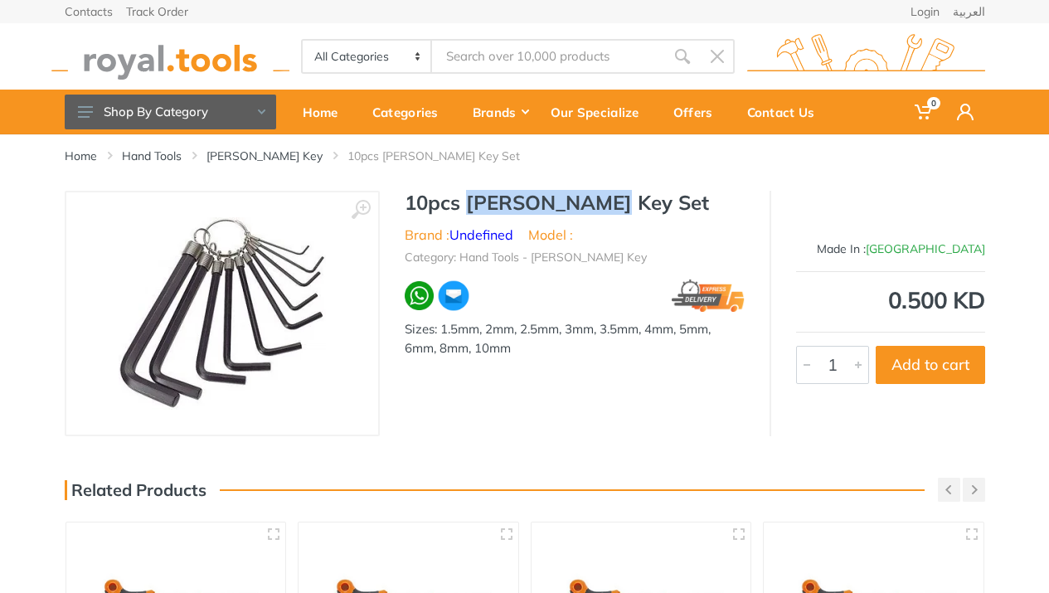
copy h1 "[PERSON_NAME] Key Set"
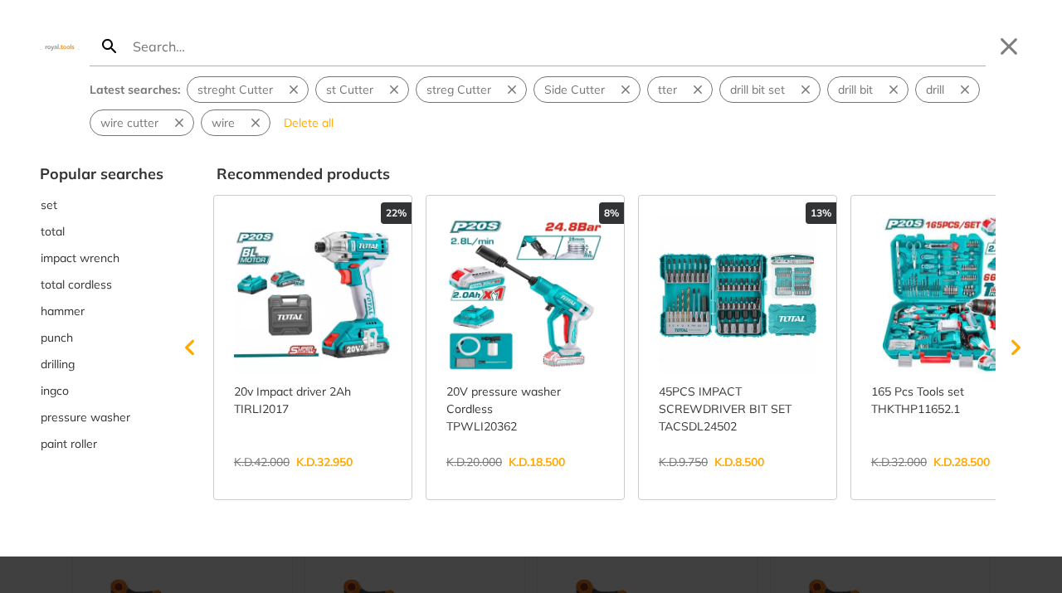
type input "[PERSON_NAME] Key Set"
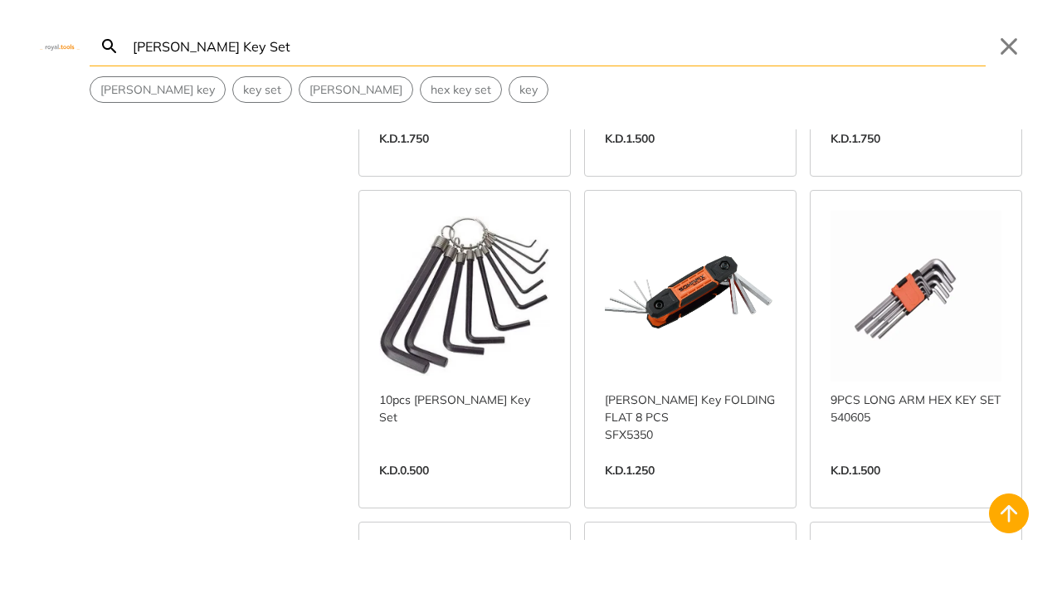
scroll to position [1341, 0]
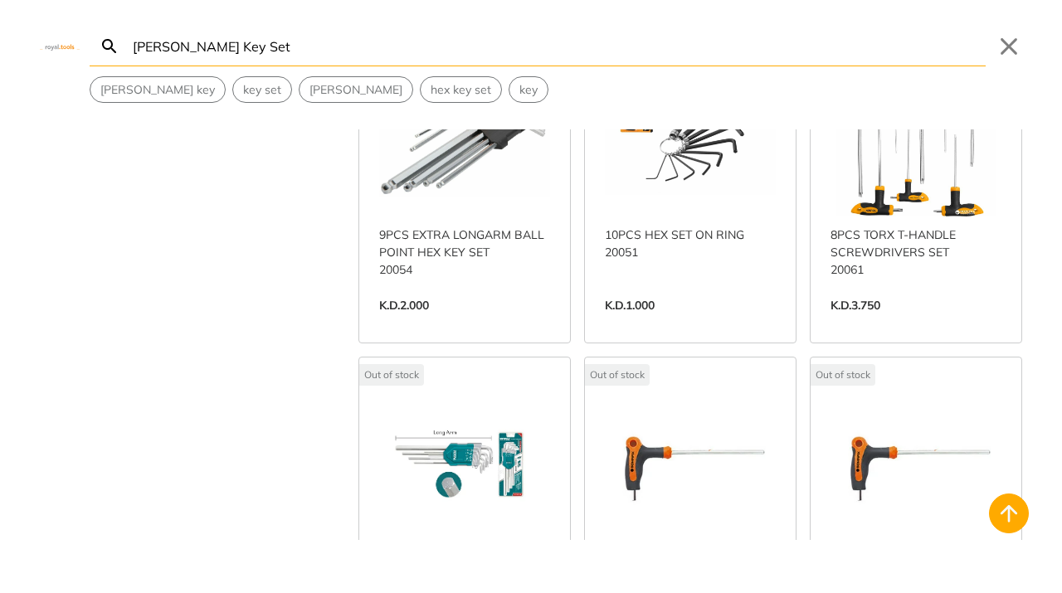
scroll to position [2264, 0]
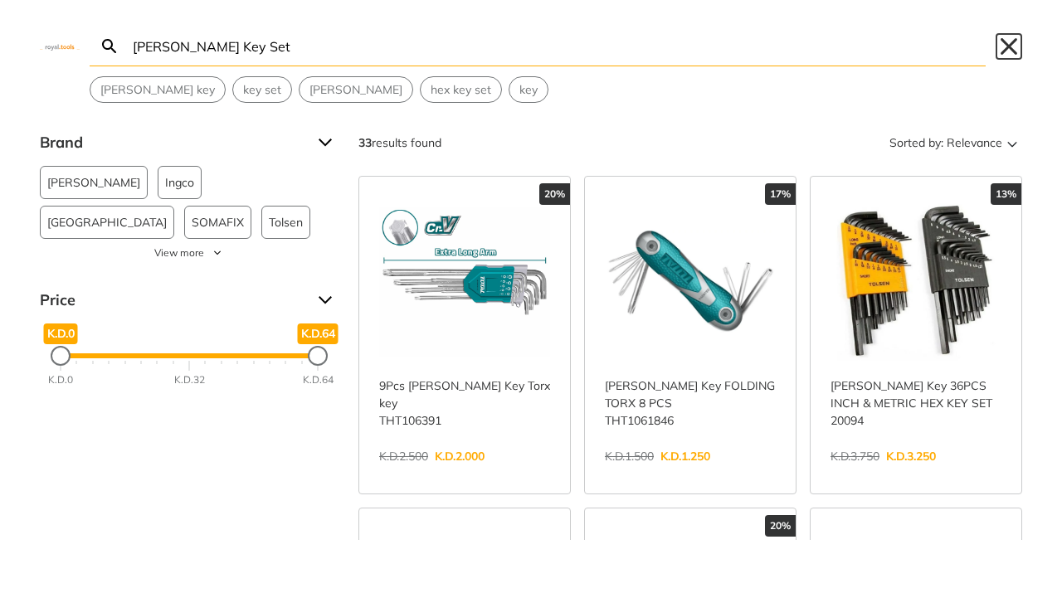
click at [1009, 49] on button "Close" at bounding box center [1008, 46] width 27 height 27
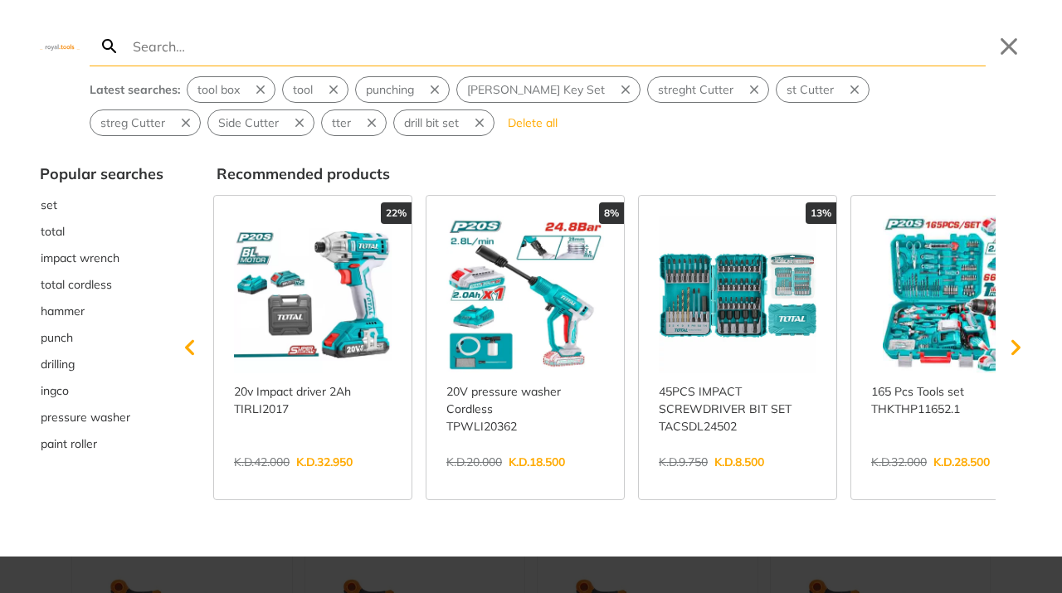
type input "k"
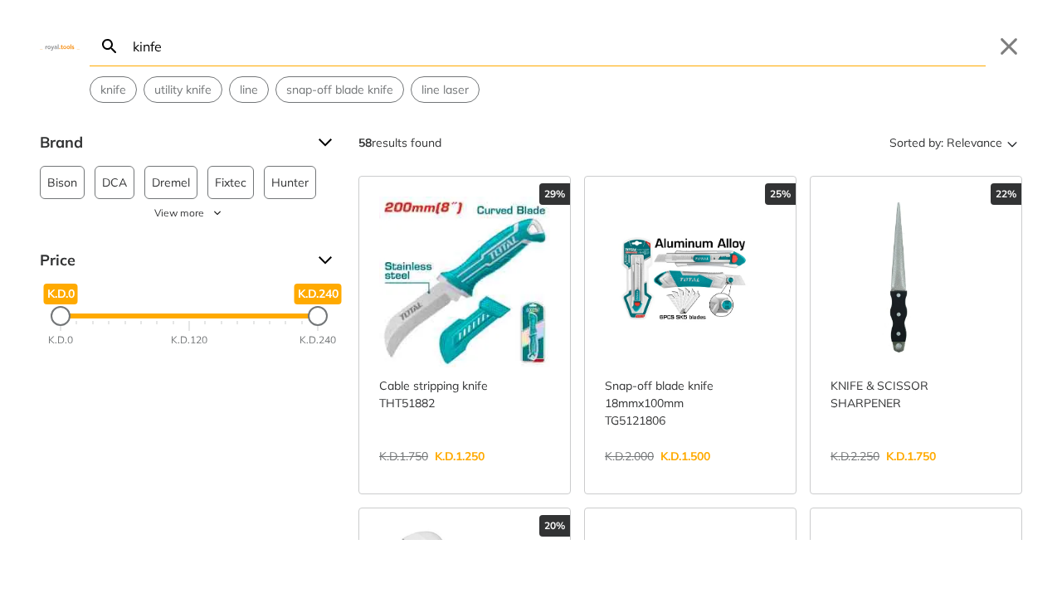
type input "kinfe"
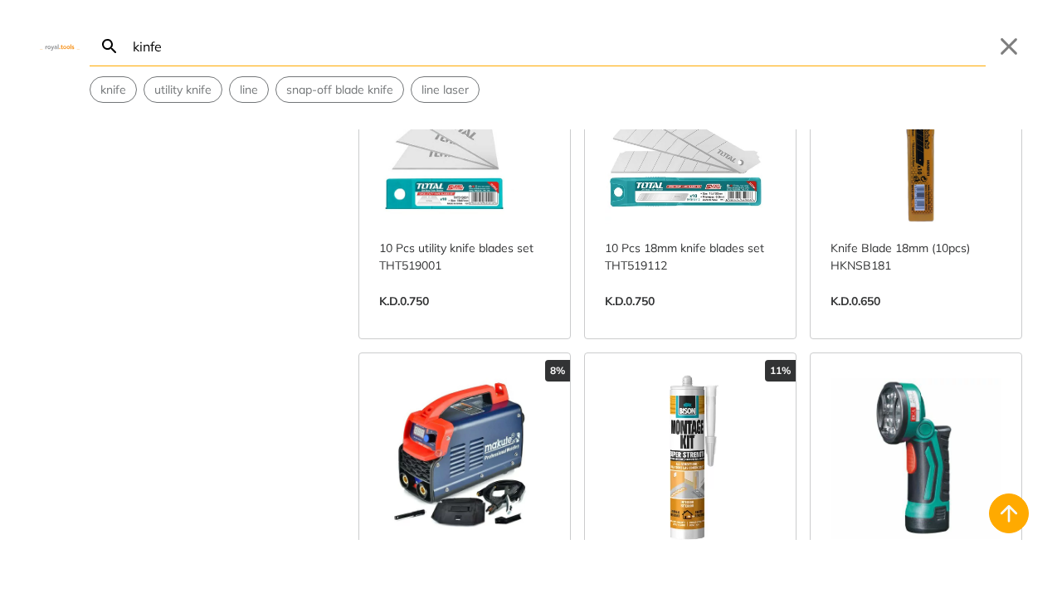
scroll to position [1289, 0]
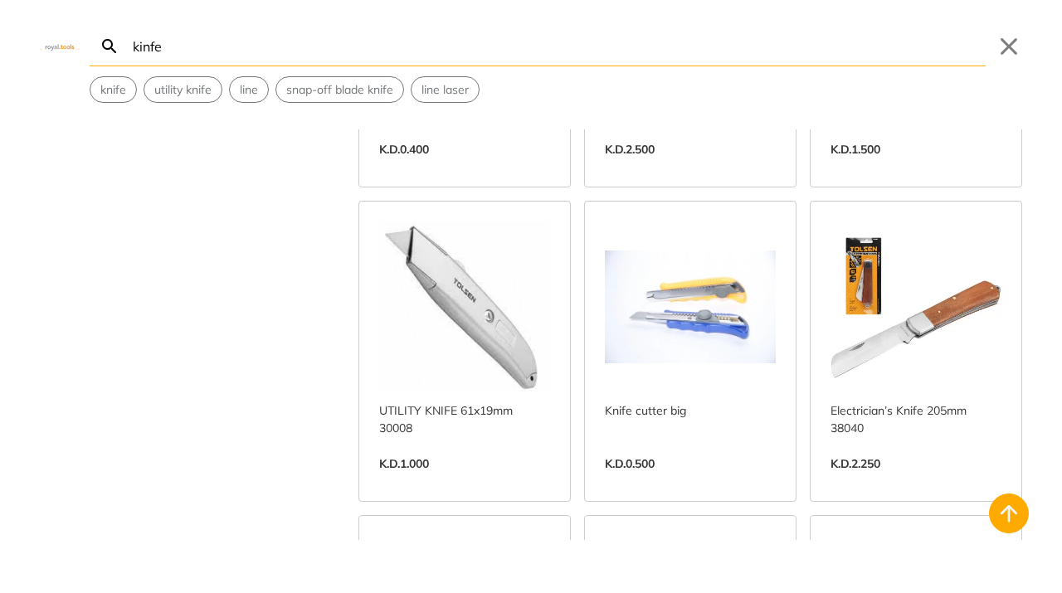
scroll to position [1637, 0]
